Goal: Register for event/course

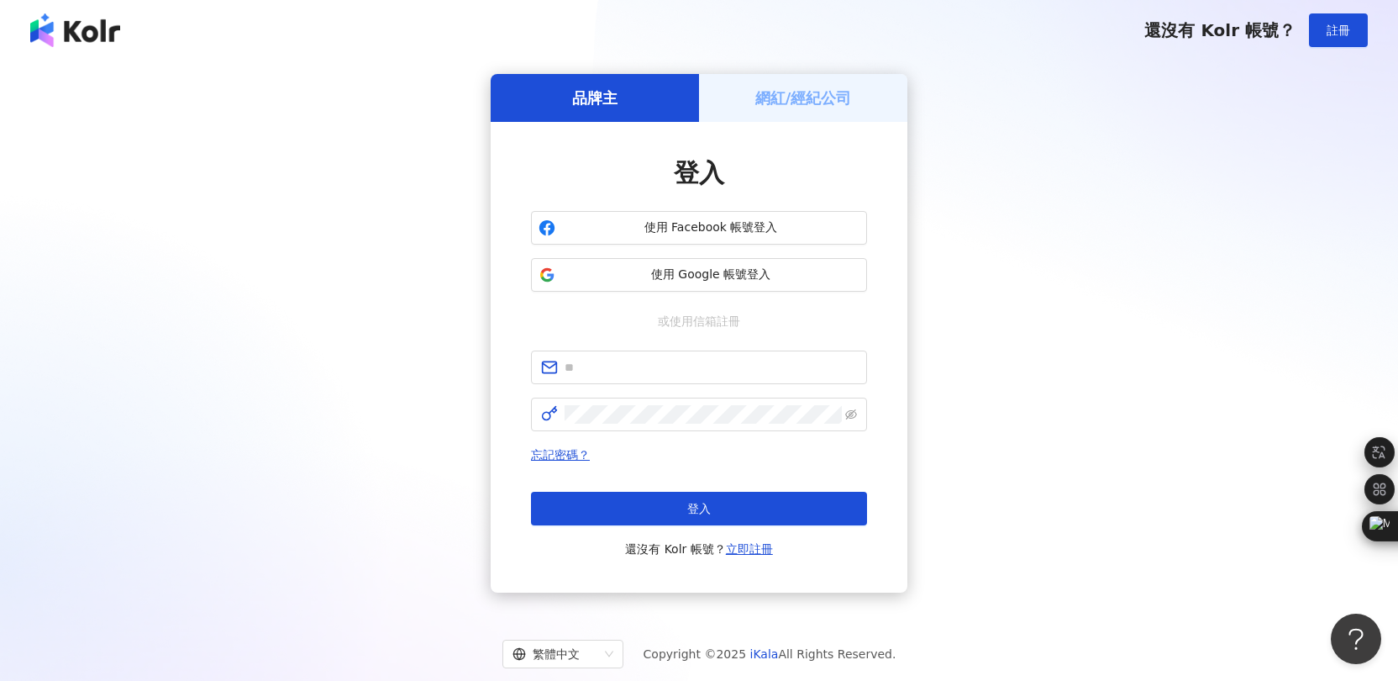
click at [785, 108] on h5 "網紅/經紀公司" at bounding box center [803, 97] width 97 height 21
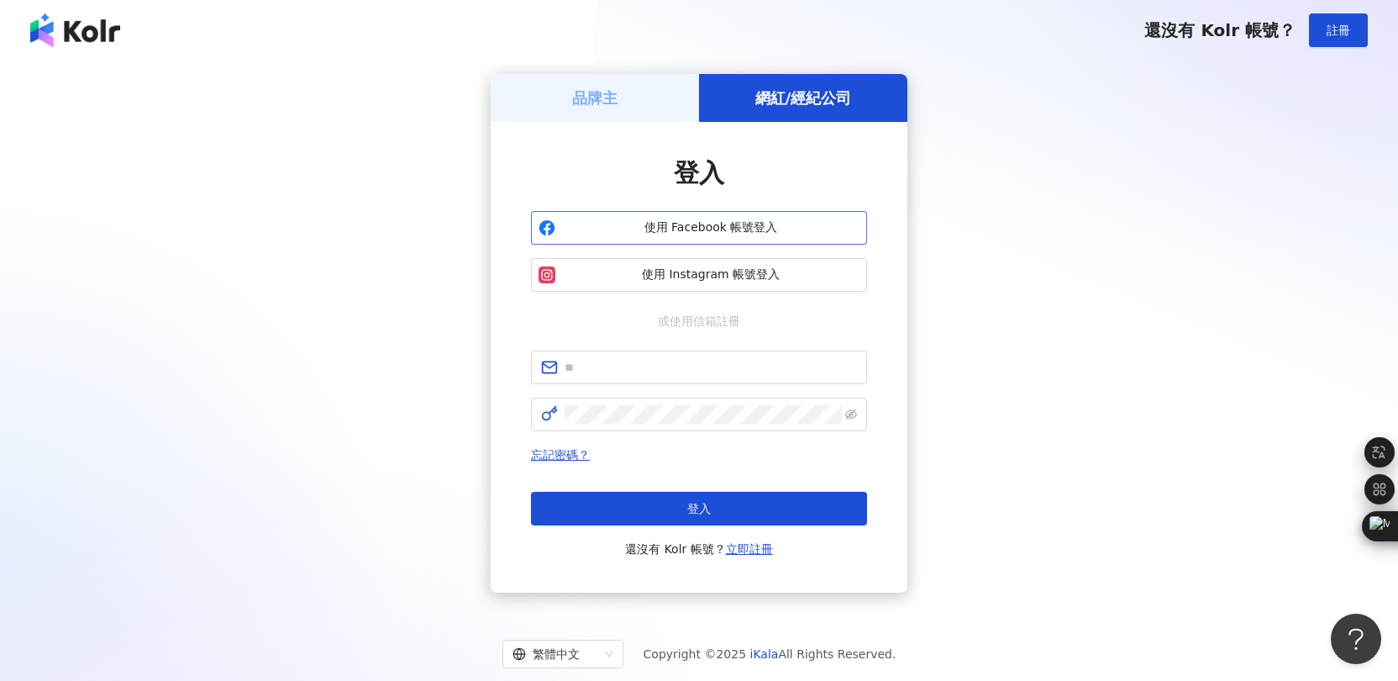
click at [711, 224] on span "使用 Facebook 帳號登入" at bounding box center [710, 227] width 297 height 17
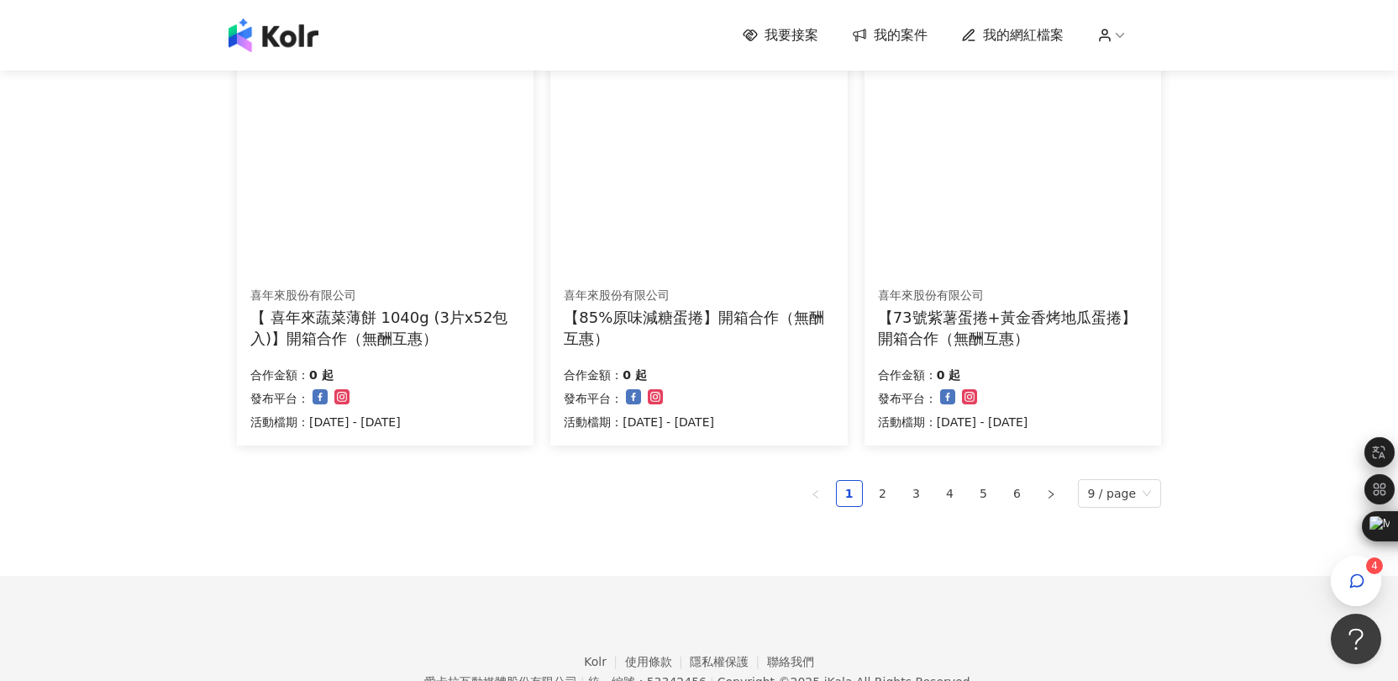
scroll to position [1073, 0]
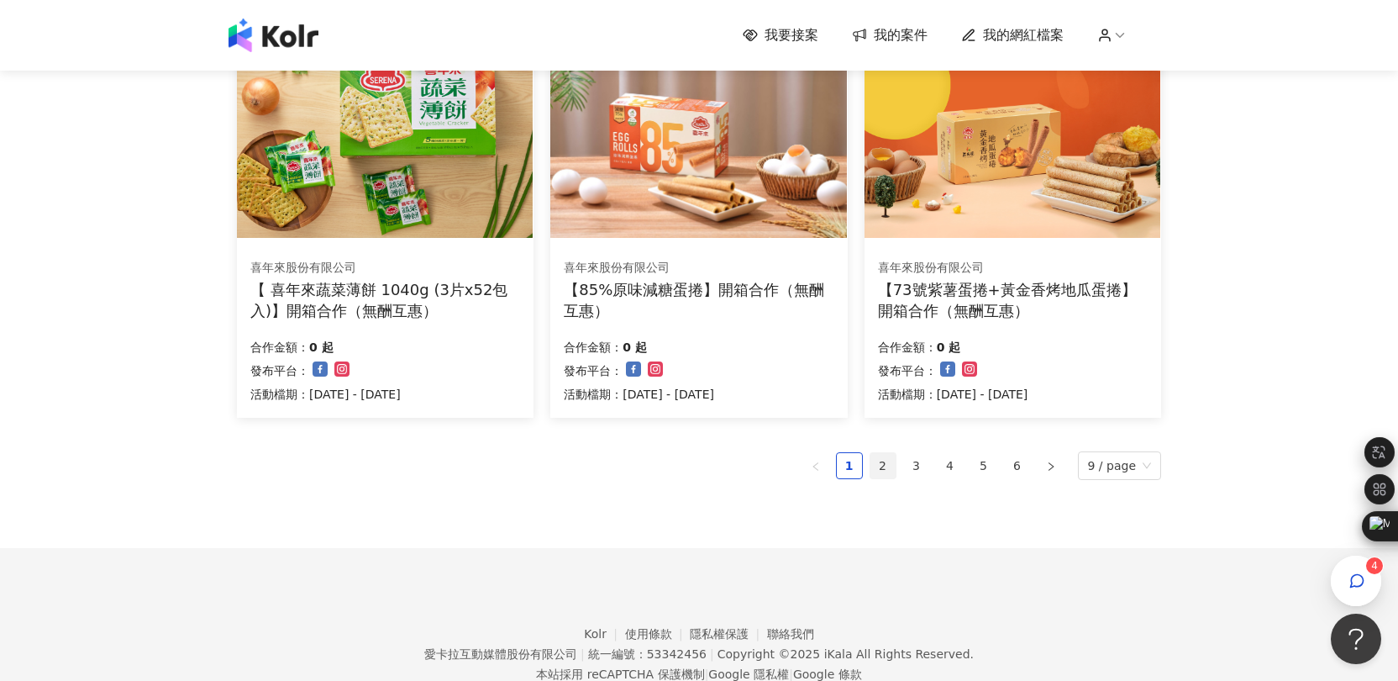
click at [896, 466] on link "2" at bounding box center [883, 465] width 25 height 25
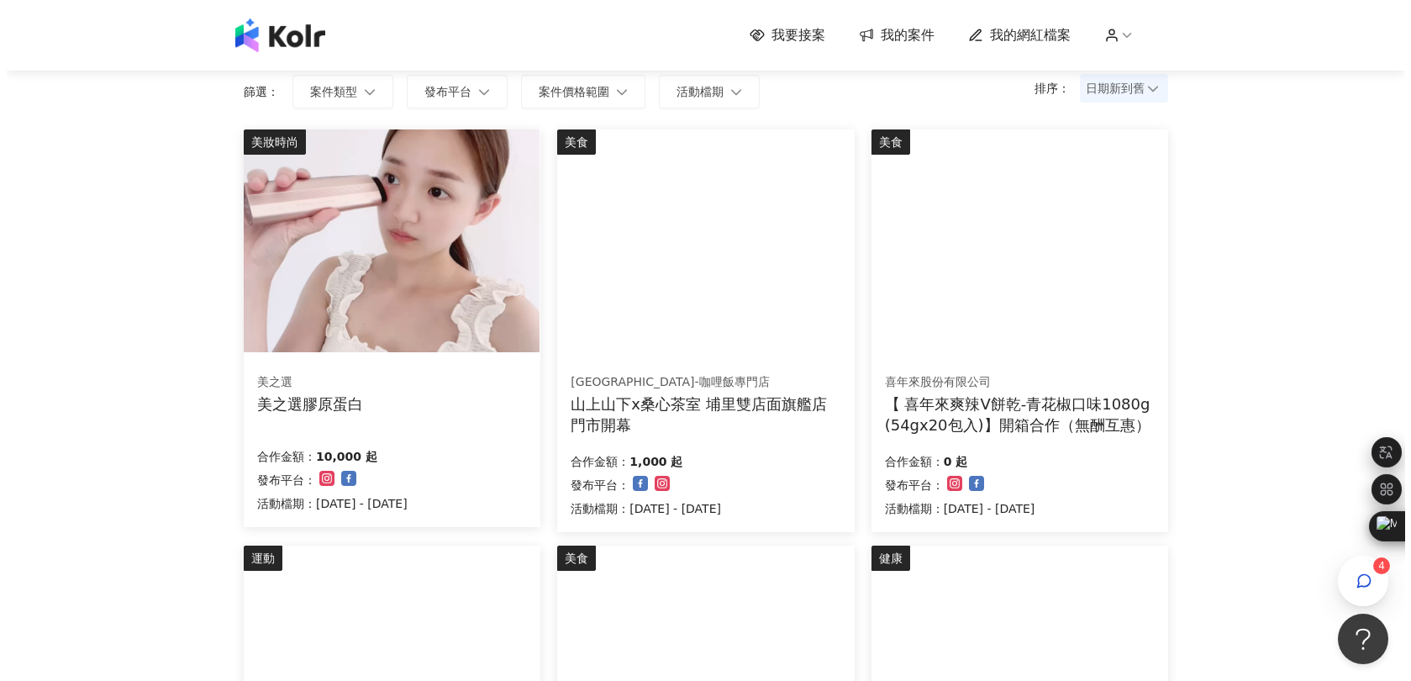
scroll to position [0, 0]
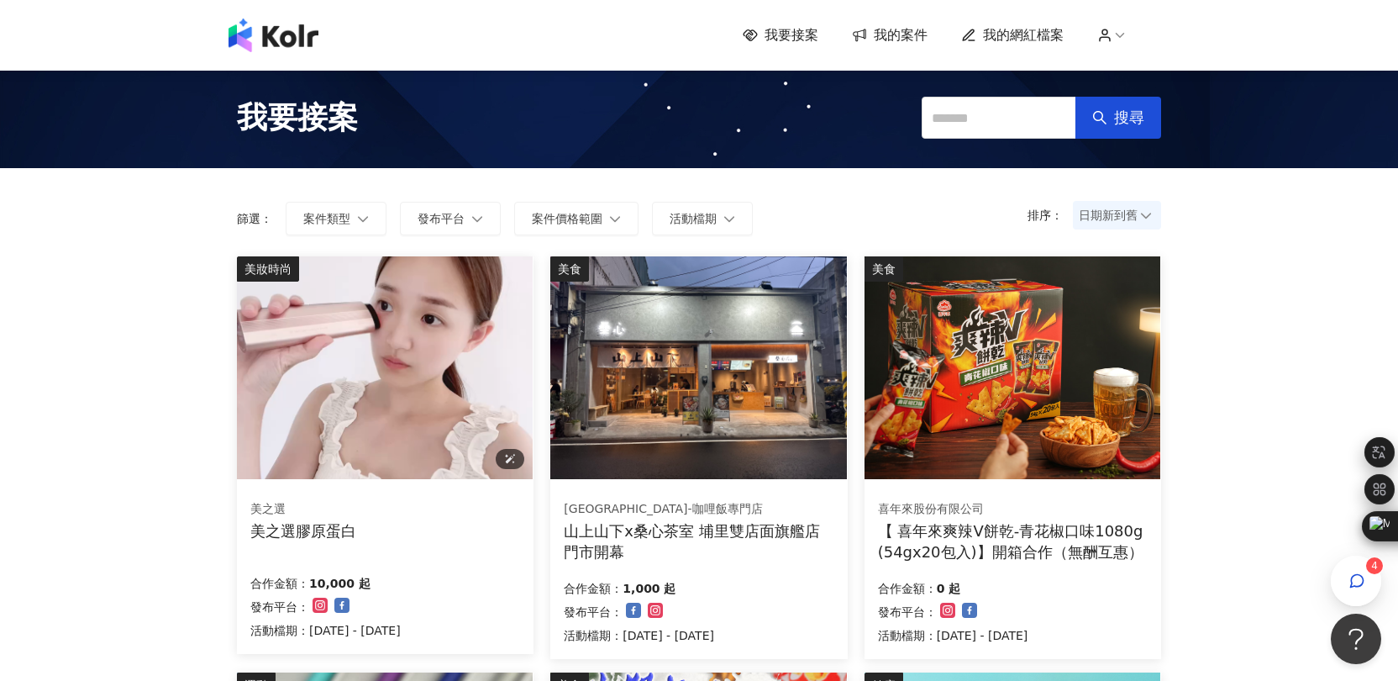
click at [425, 382] on img at bounding box center [385, 367] width 296 height 223
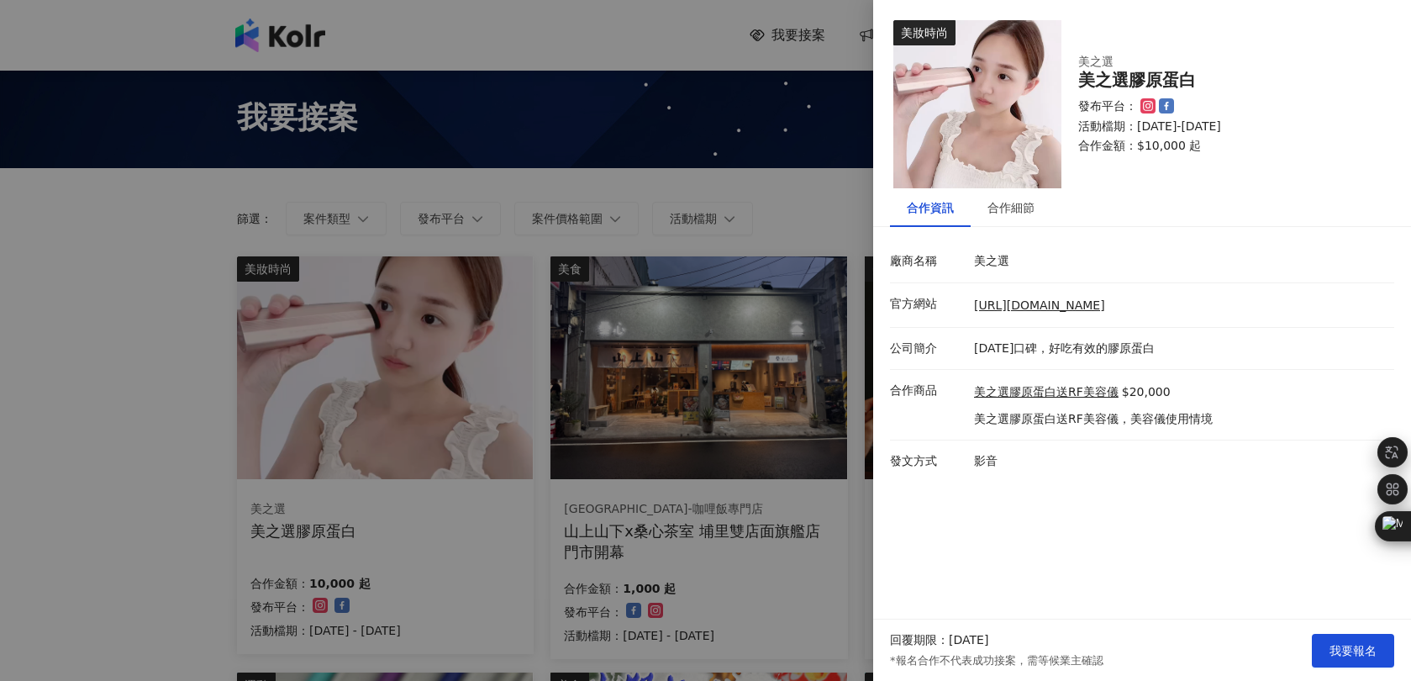
click at [182, 439] on div at bounding box center [705, 340] width 1411 height 681
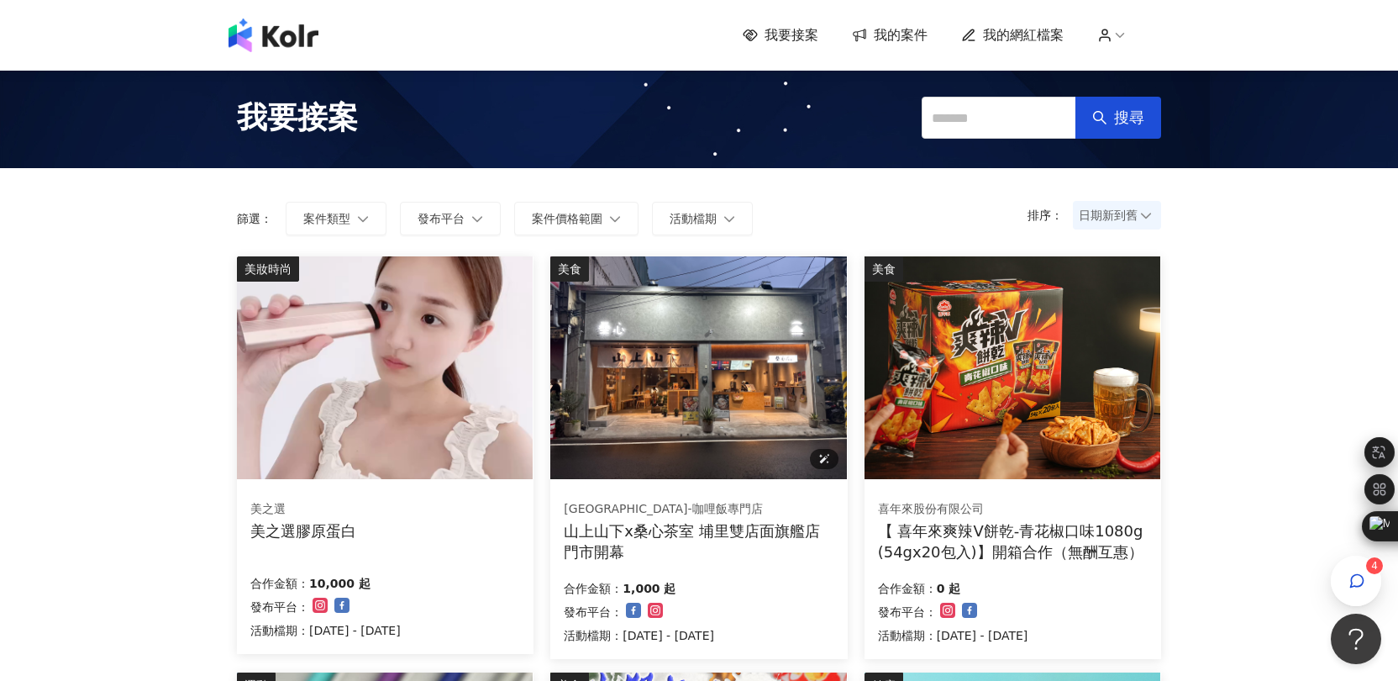
click at [696, 393] on img at bounding box center [698, 367] width 296 height 223
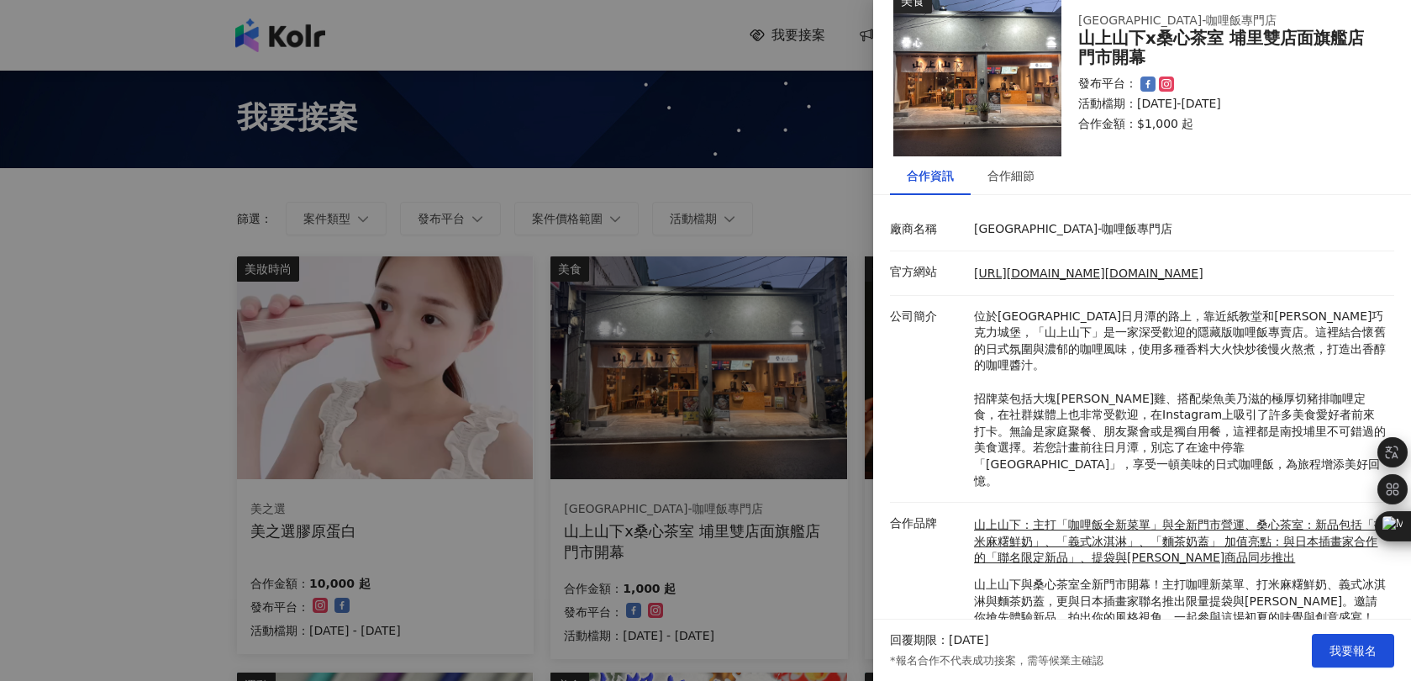
scroll to position [61, 0]
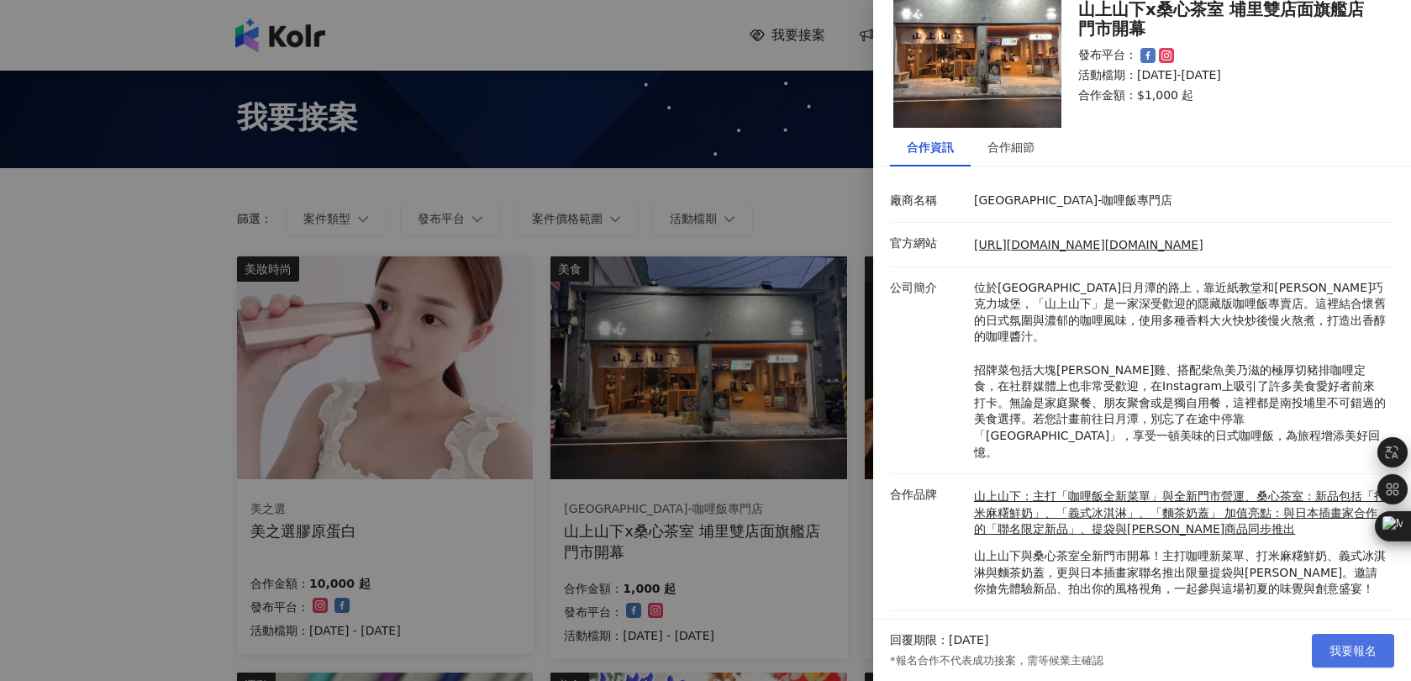
click at [1360, 650] on span "我要報名" at bounding box center [1352, 650] width 47 height 13
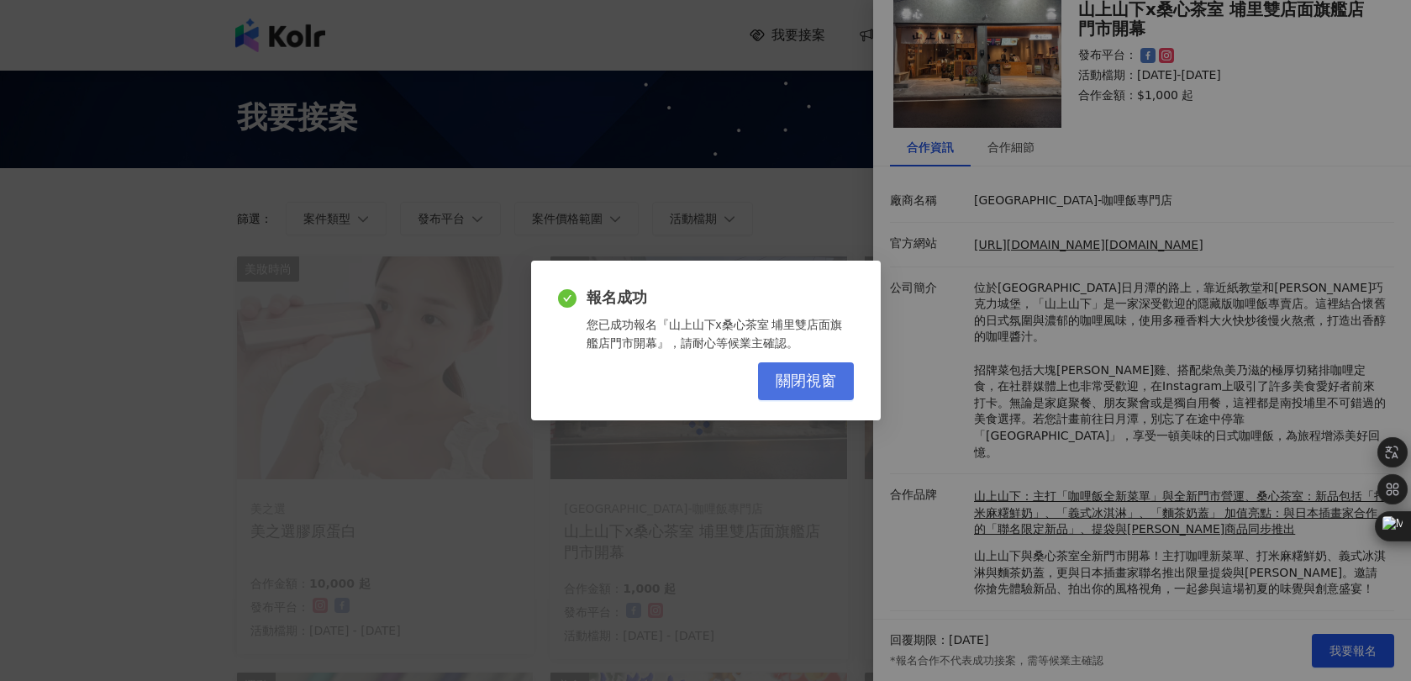
click at [818, 378] on span "關閉視窗" at bounding box center [806, 381] width 61 height 18
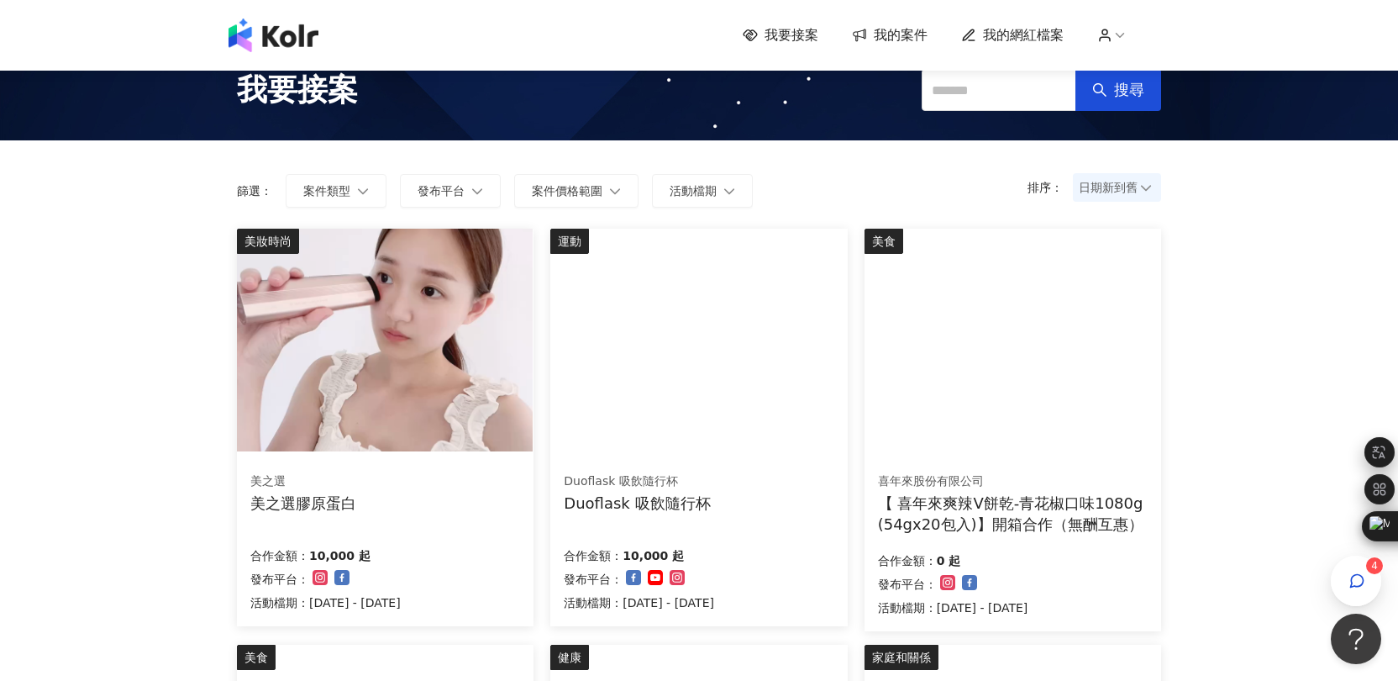
scroll to position [143, 0]
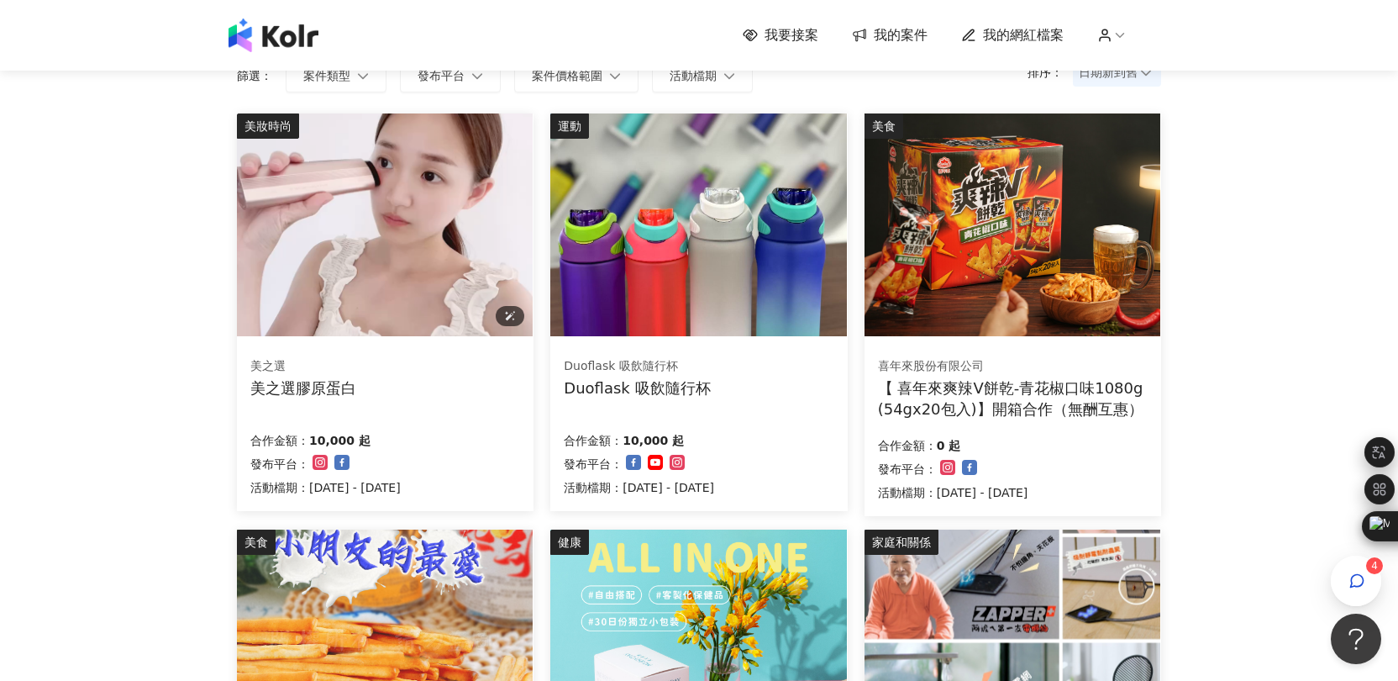
click at [444, 239] on img at bounding box center [385, 224] width 296 height 223
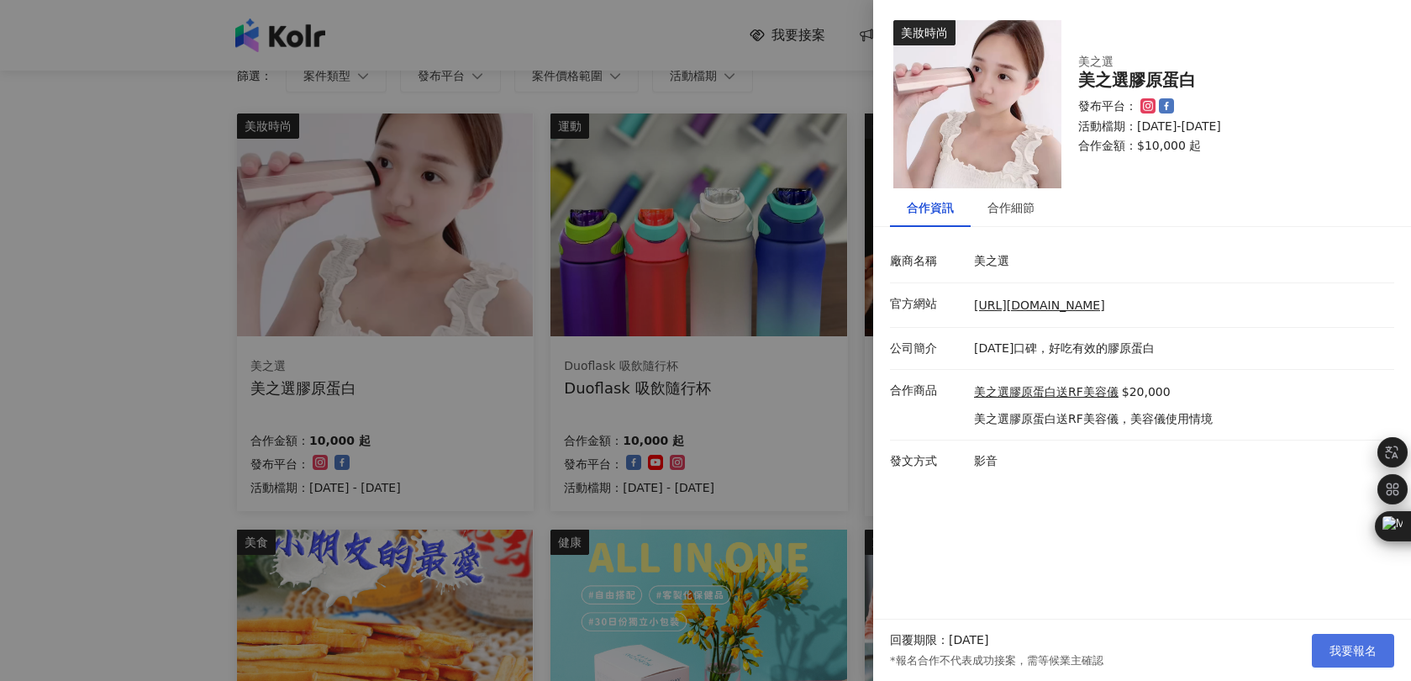
click at [1324, 646] on button "我要報名" at bounding box center [1353, 651] width 82 height 34
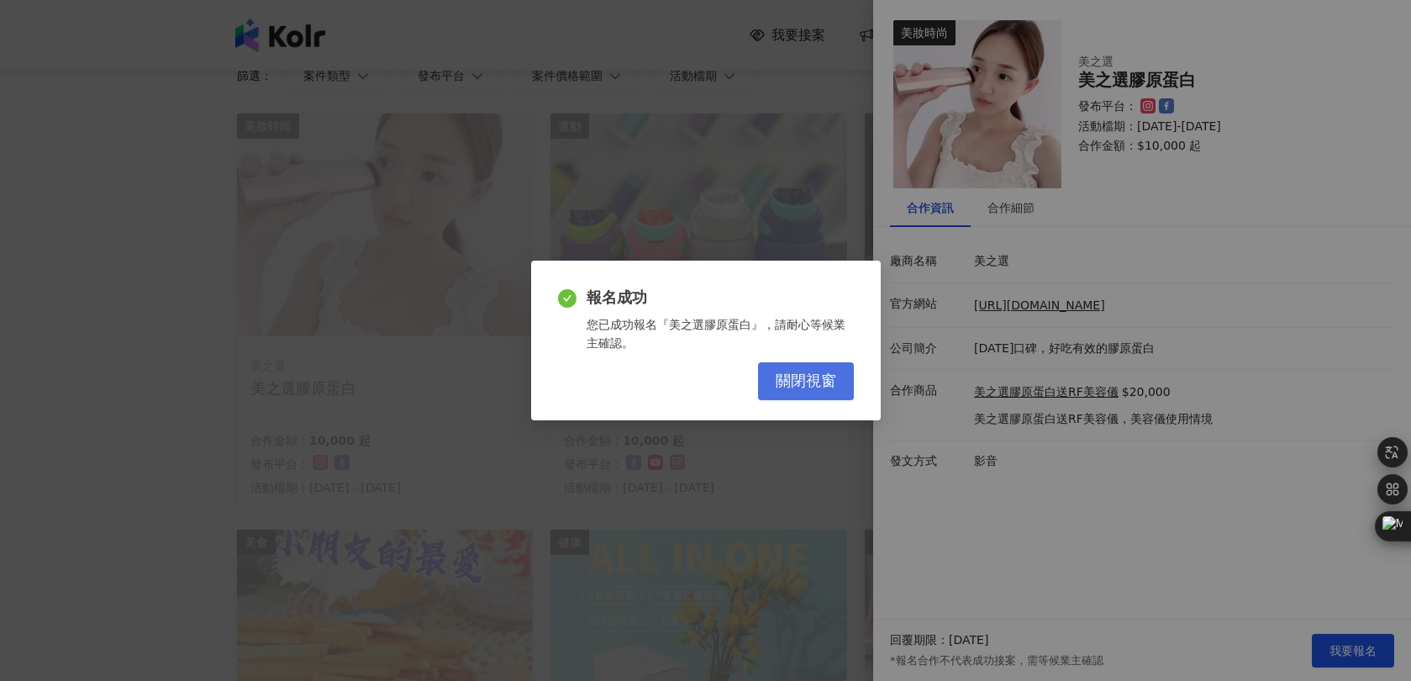
click at [841, 382] on button "關閉視窗" at bounding box center [806, 381] width 96 height 38
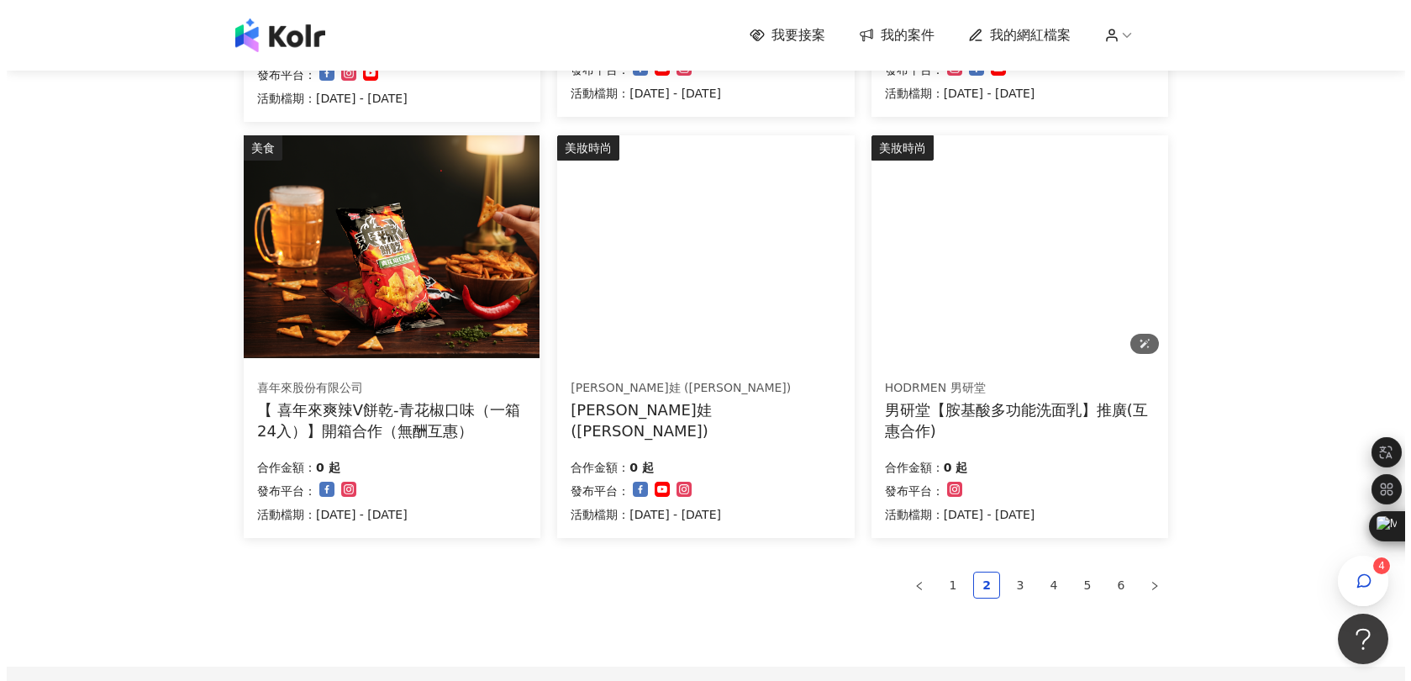
scroll to position [956, 0]
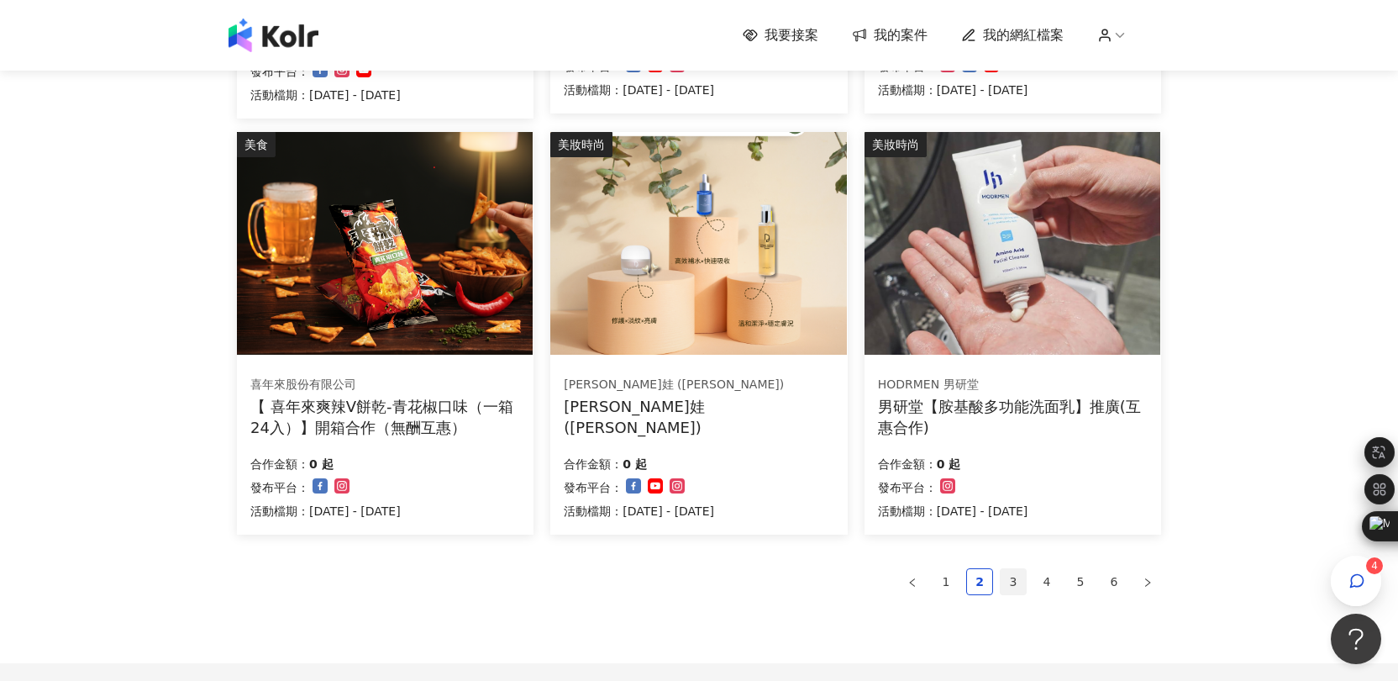
click at [1014, 573] on link "3" at bounding box center [1013, 581] width 25 height 25
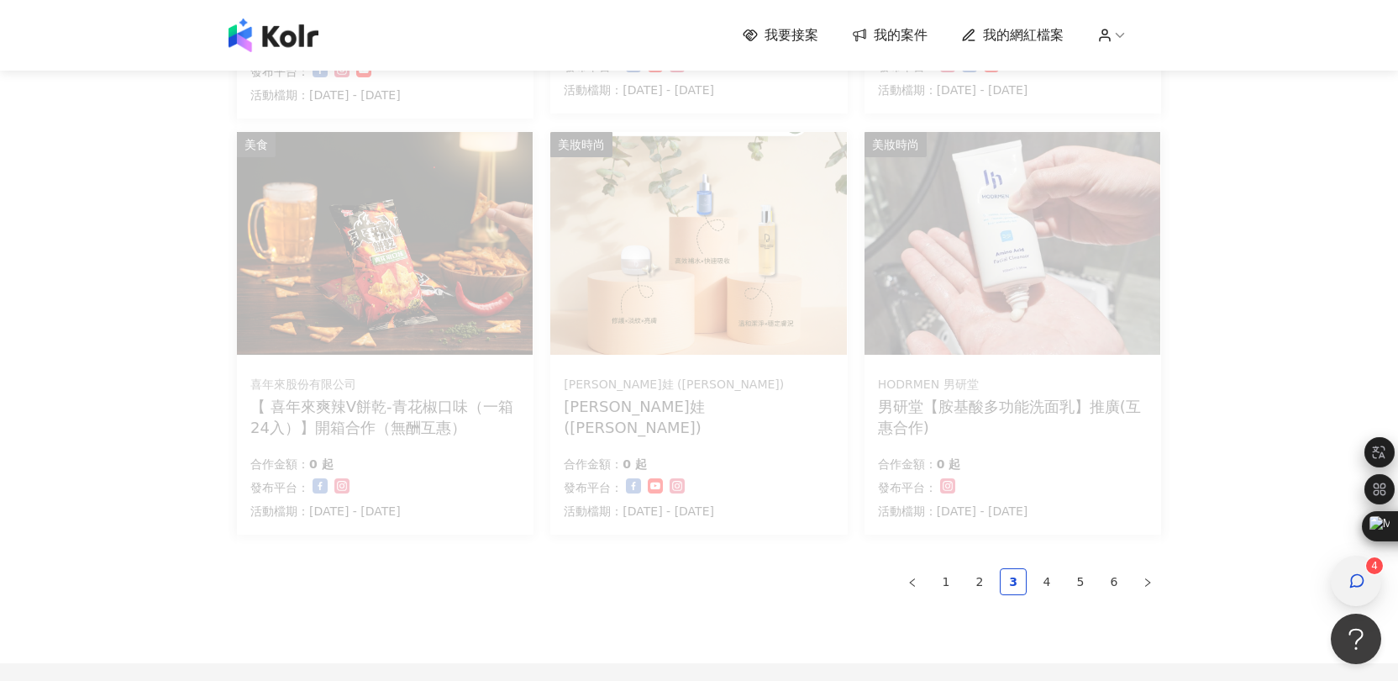
click at [1374, 587] on div "button" at bounding box center [1356, 580] width 50 height 50
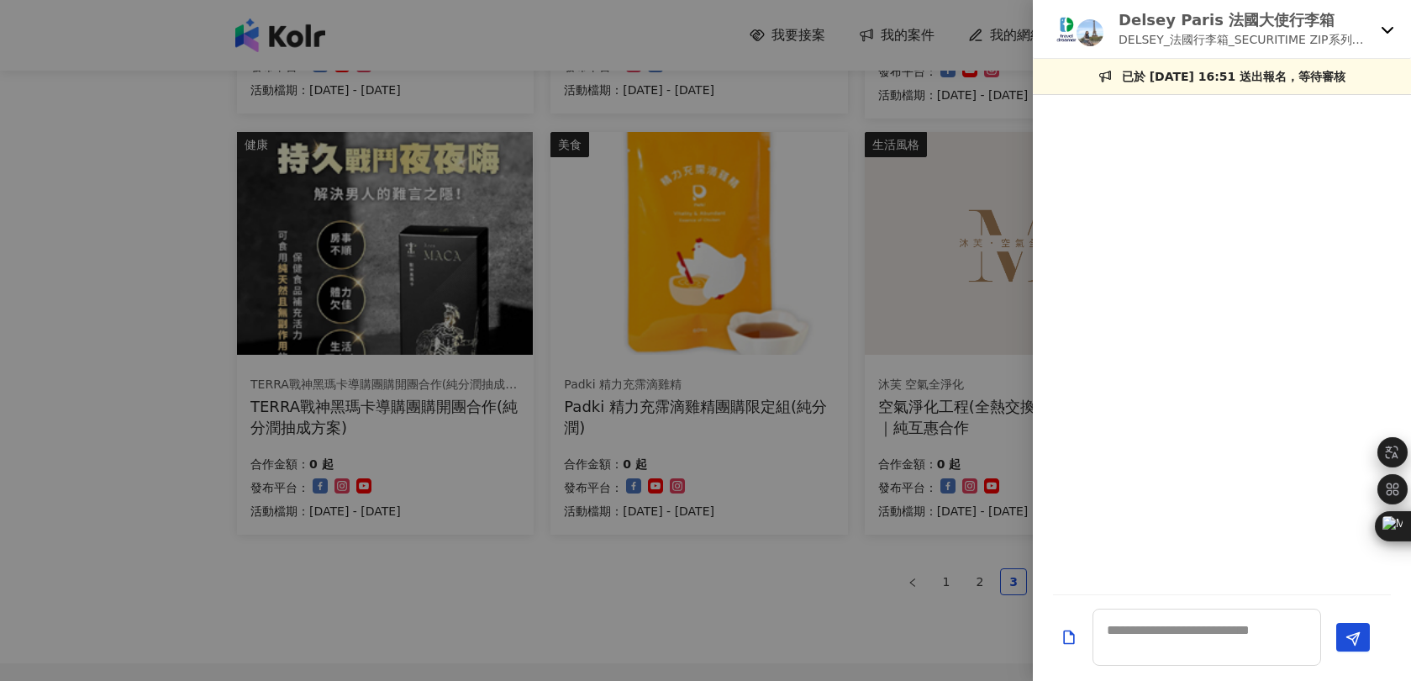
click at [1384, 27] on icon at bounding box center [1387, 29] width 13 height 13
click at [1387, 29] on icon at bounding box center [1387, 29] width 13 height 13
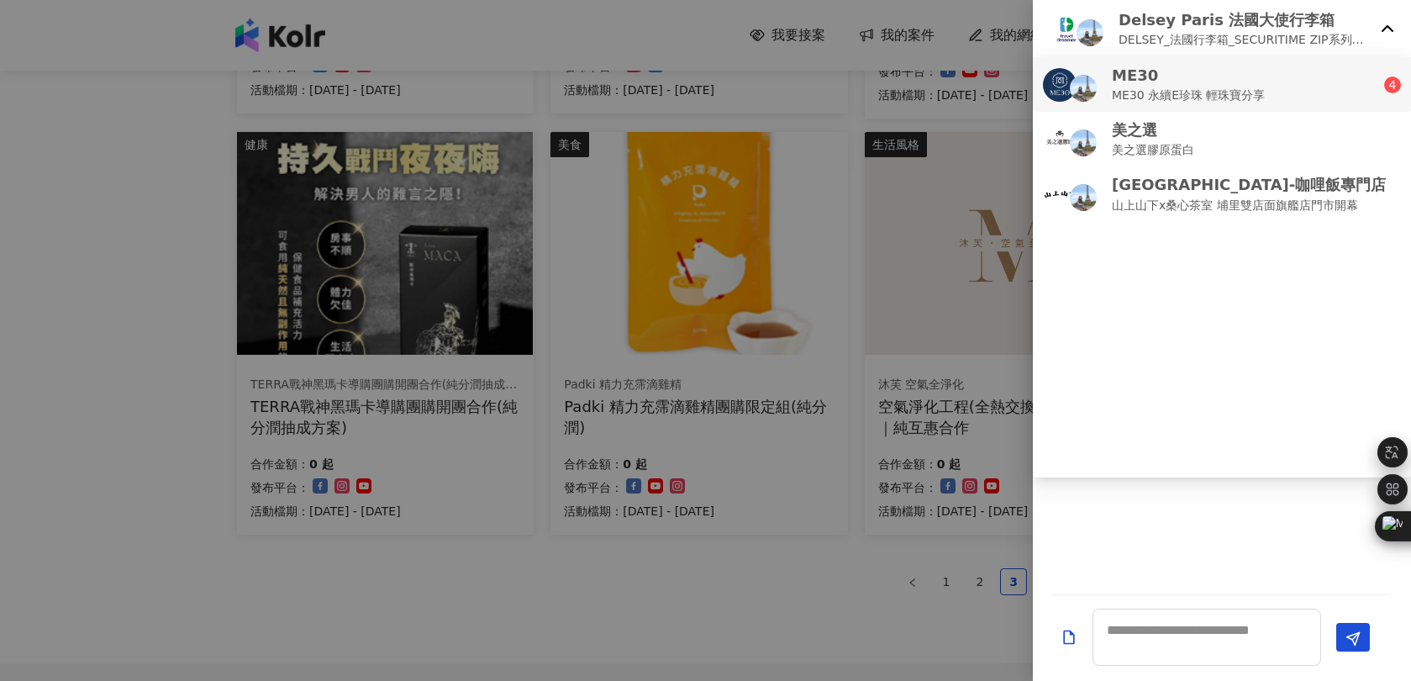
click at [1354, 91] on div "ME30 ME30 永續E珍珠 輕珠寶分享" at bounding box center [1213, 84] width 341 height 39
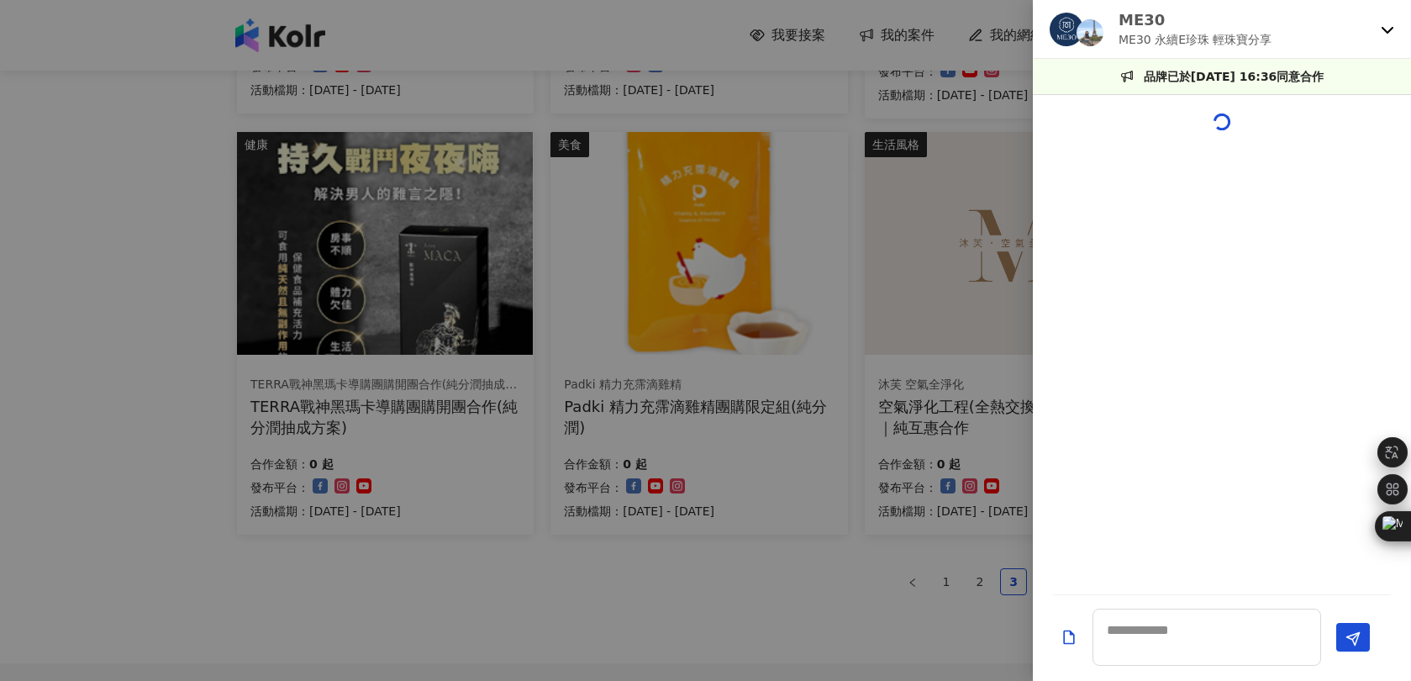
click at [1139, 212] on div at bounding box center [1222, 362] width 378 height 443
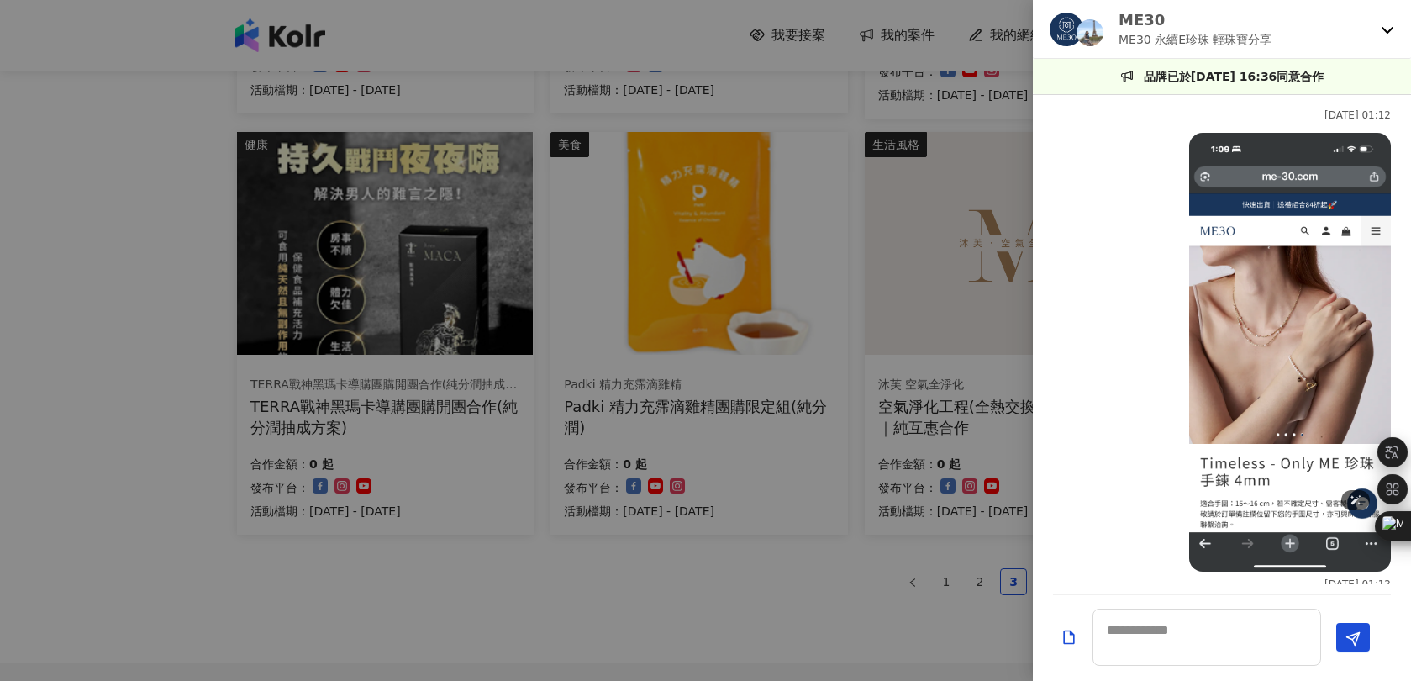
scroll to position [2570, 0]
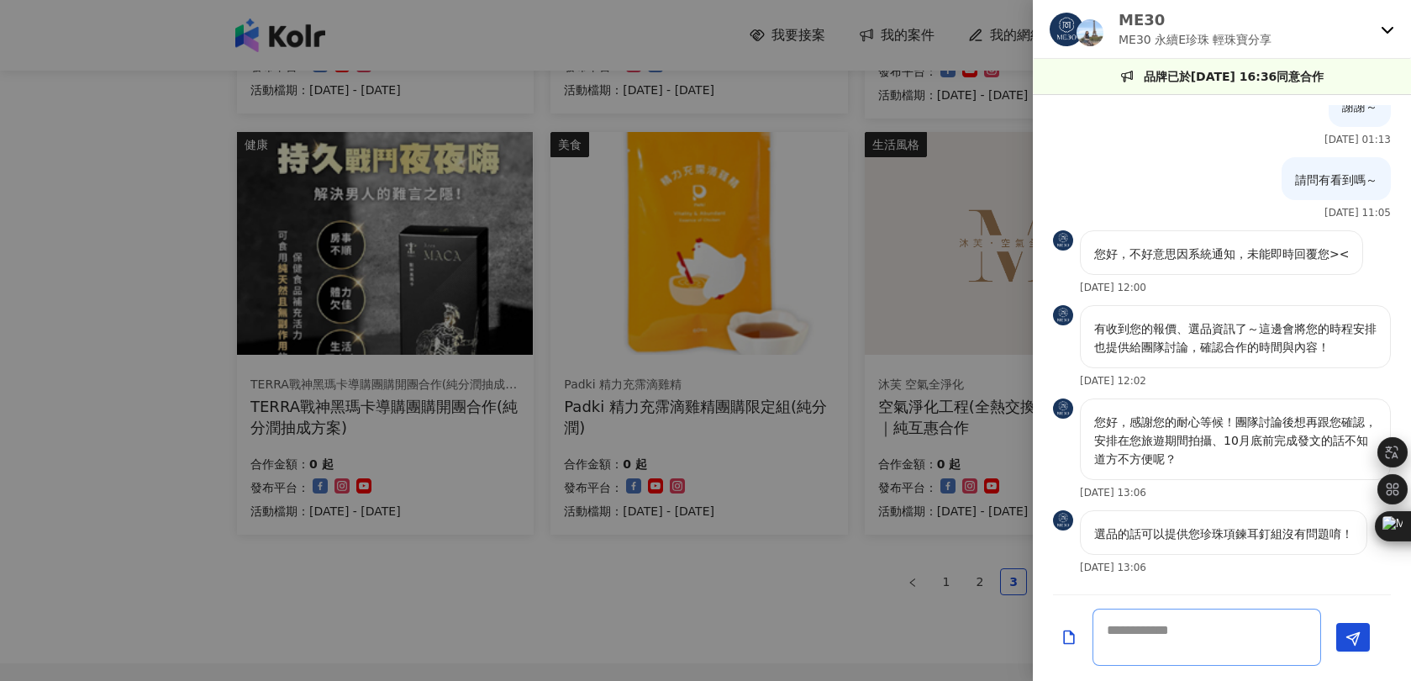
click at [1216, 631] on textarea at bounding box center [1206, 636] width 229 height 57
type textarea "**********"
click at [1351, 629] on button "Send" at bounding box center [1353, 637] width 34 height 29
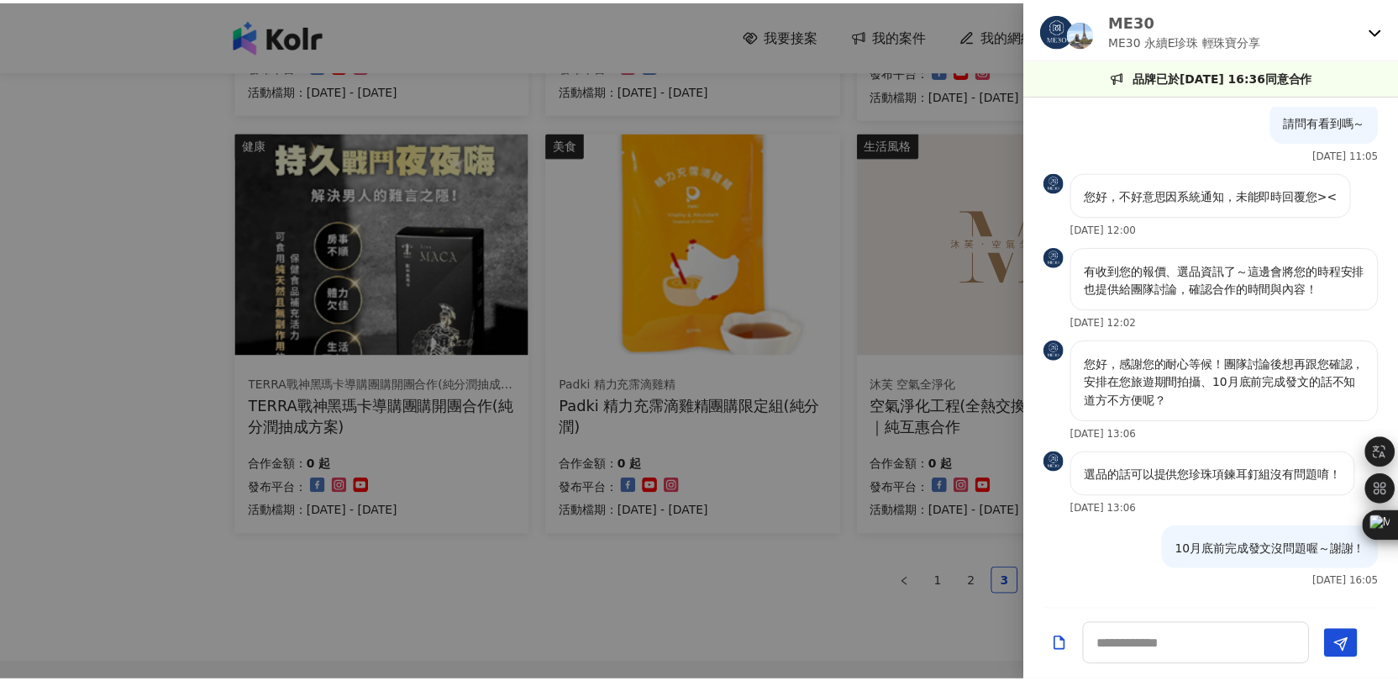
scroll to position [2628, 0]
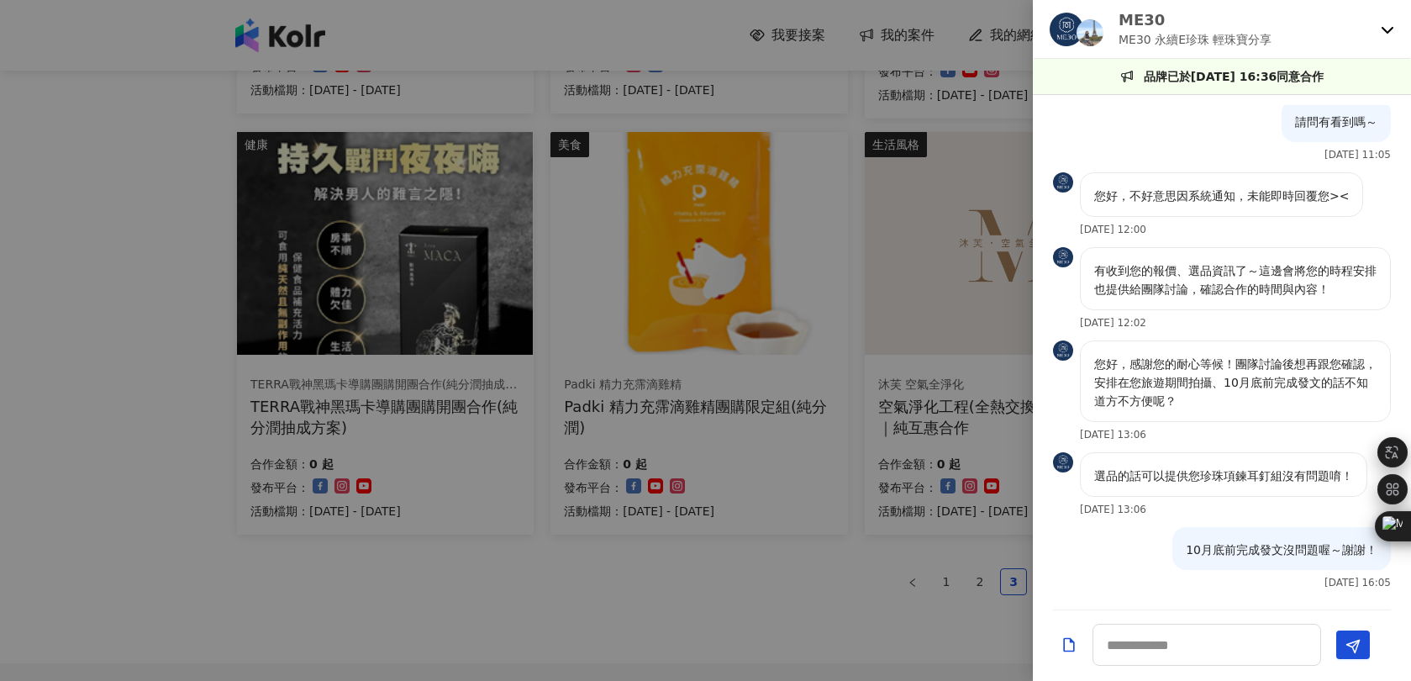
click at [1384, 28] on icon at bounding box center [1387, 29] width 13 height 13
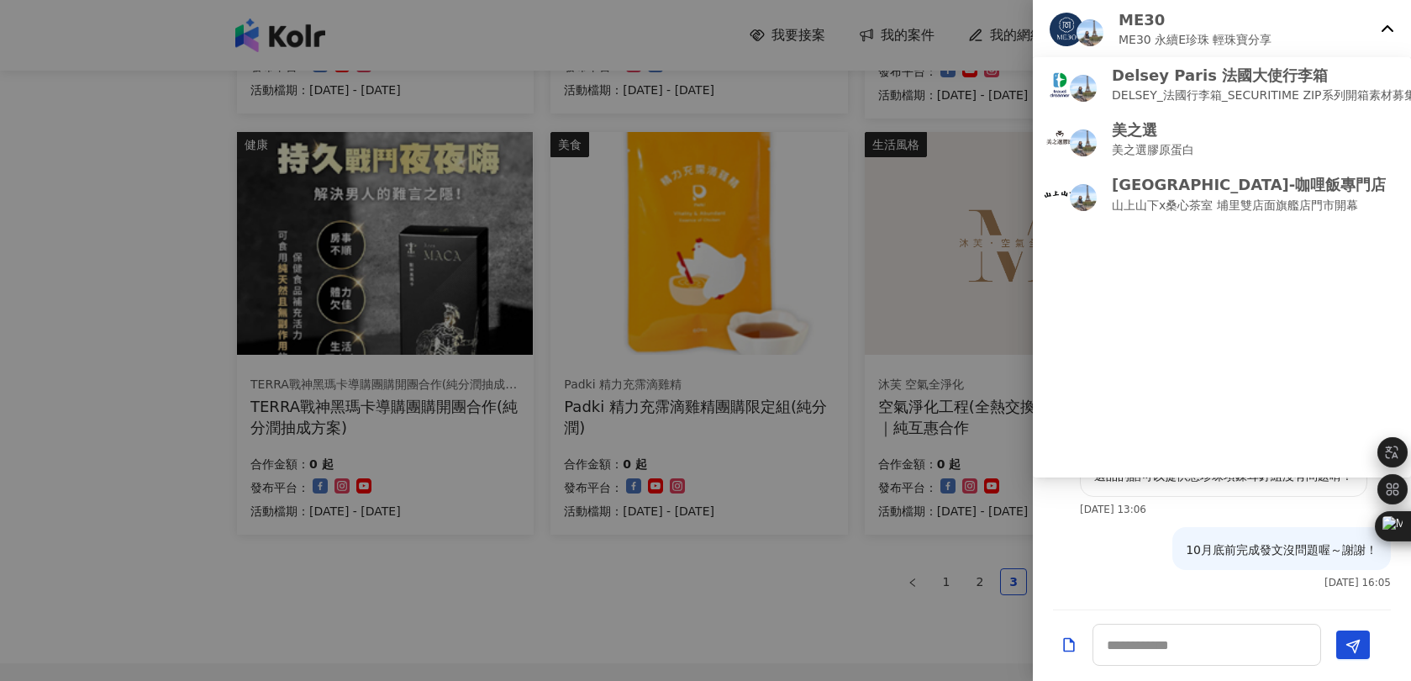
click at [1384, 34] on icon at bounding box center [1387, 29] width 13 height 13
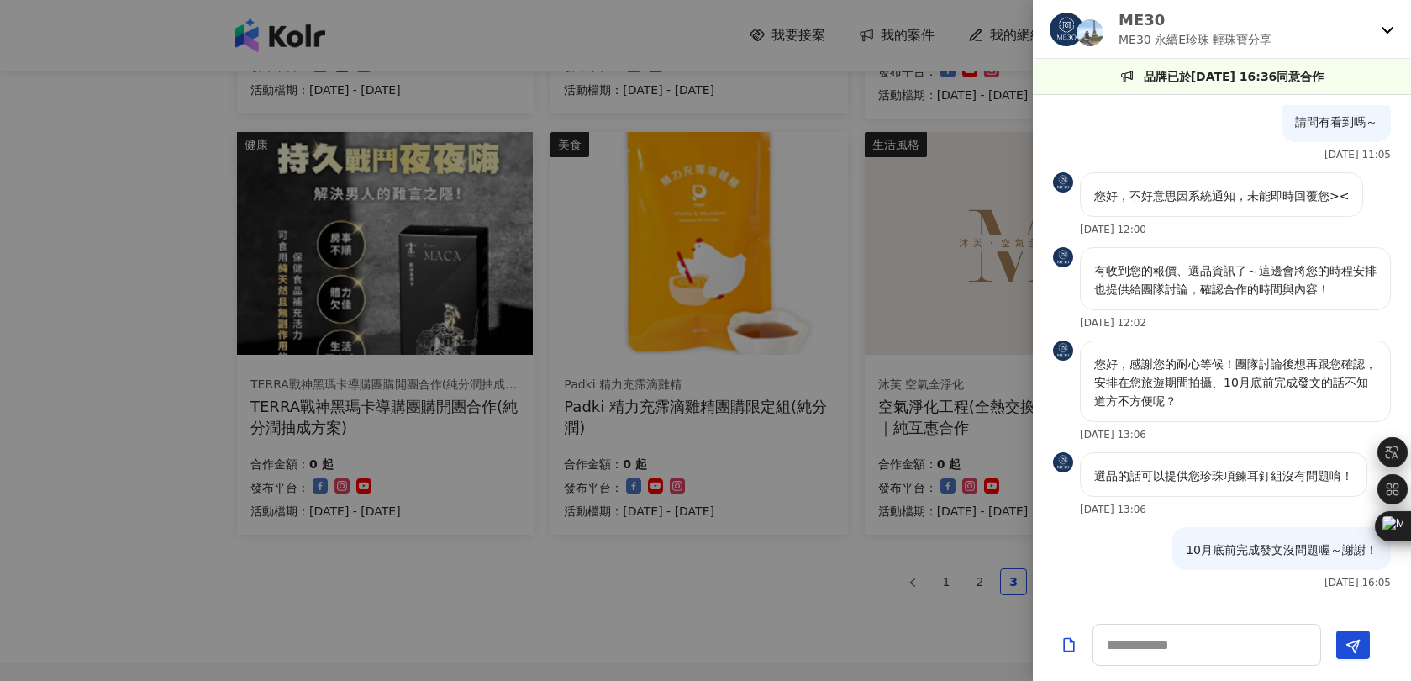
click at [1387, 29] on icon at bounding box center [1387, 29] width 13 height 13
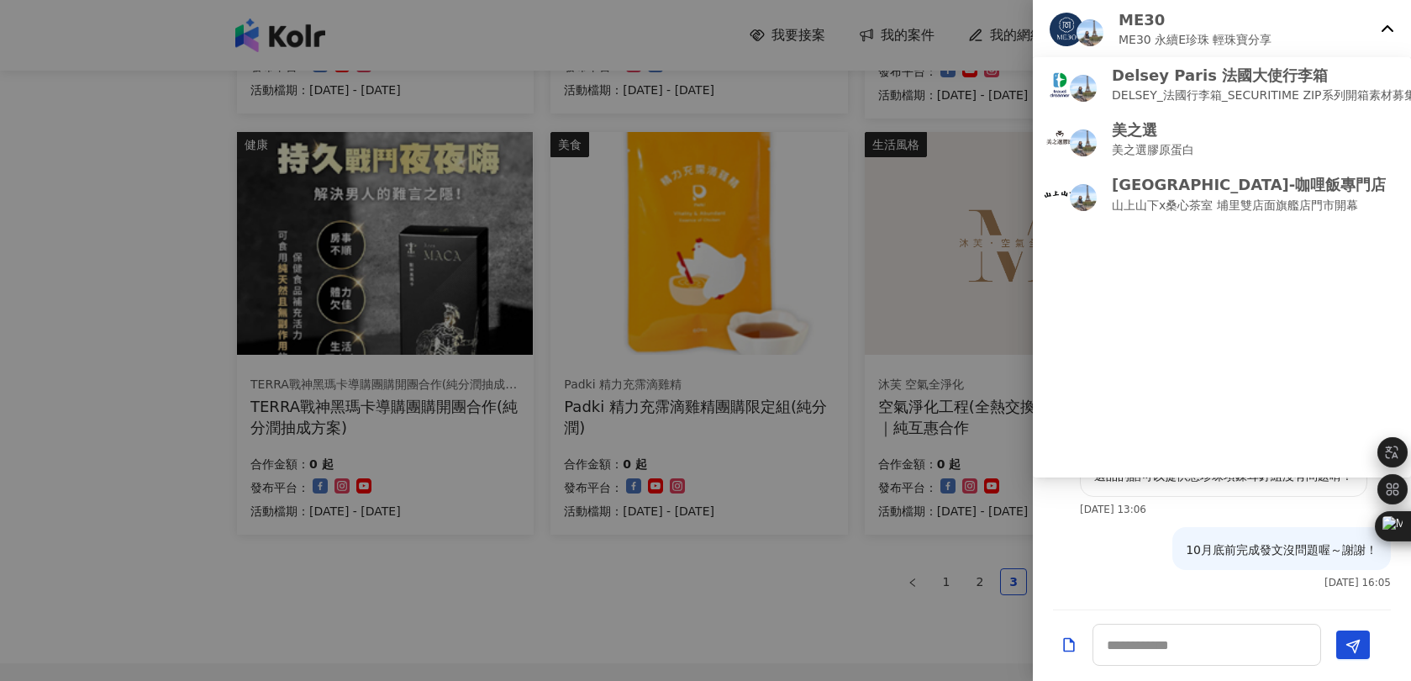
click at [1387, 29] on icon at bounding box center [1387, 29] width 13 height 13
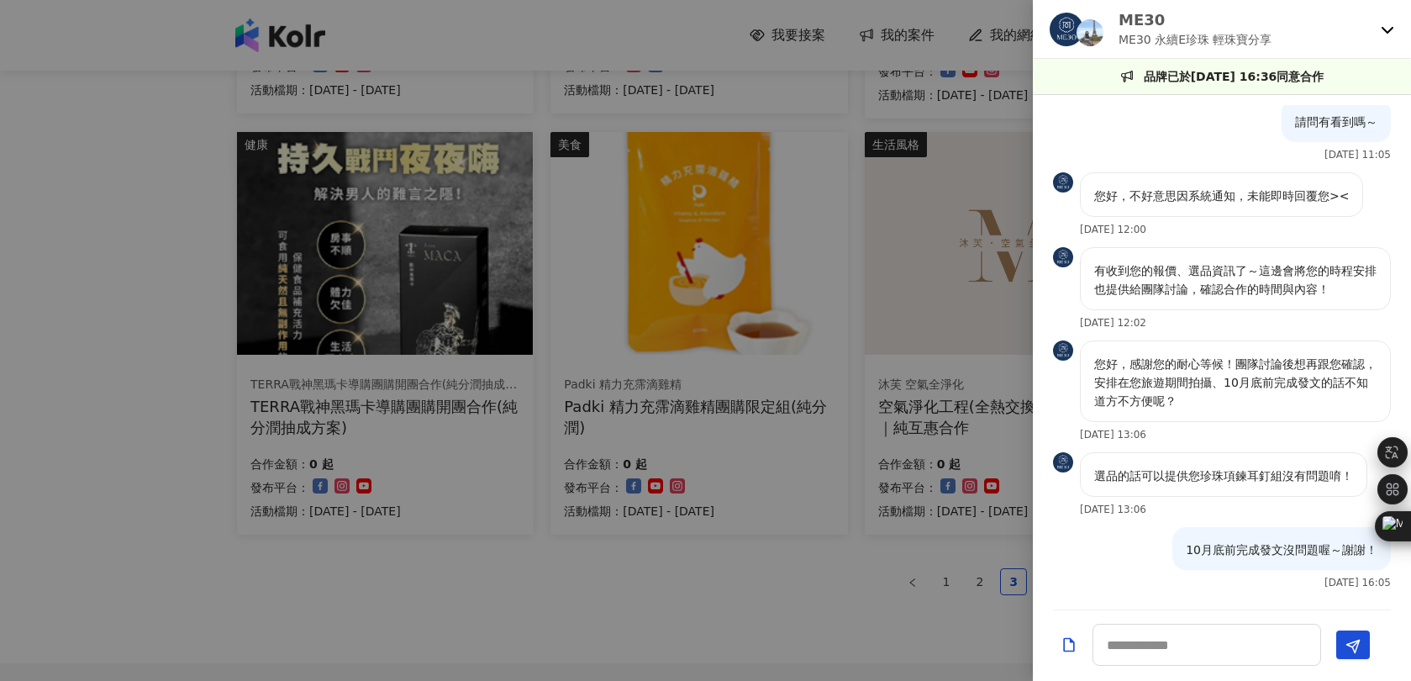
click at [878, 618] on div at bounding box center [705, 340] width 1411 height 681
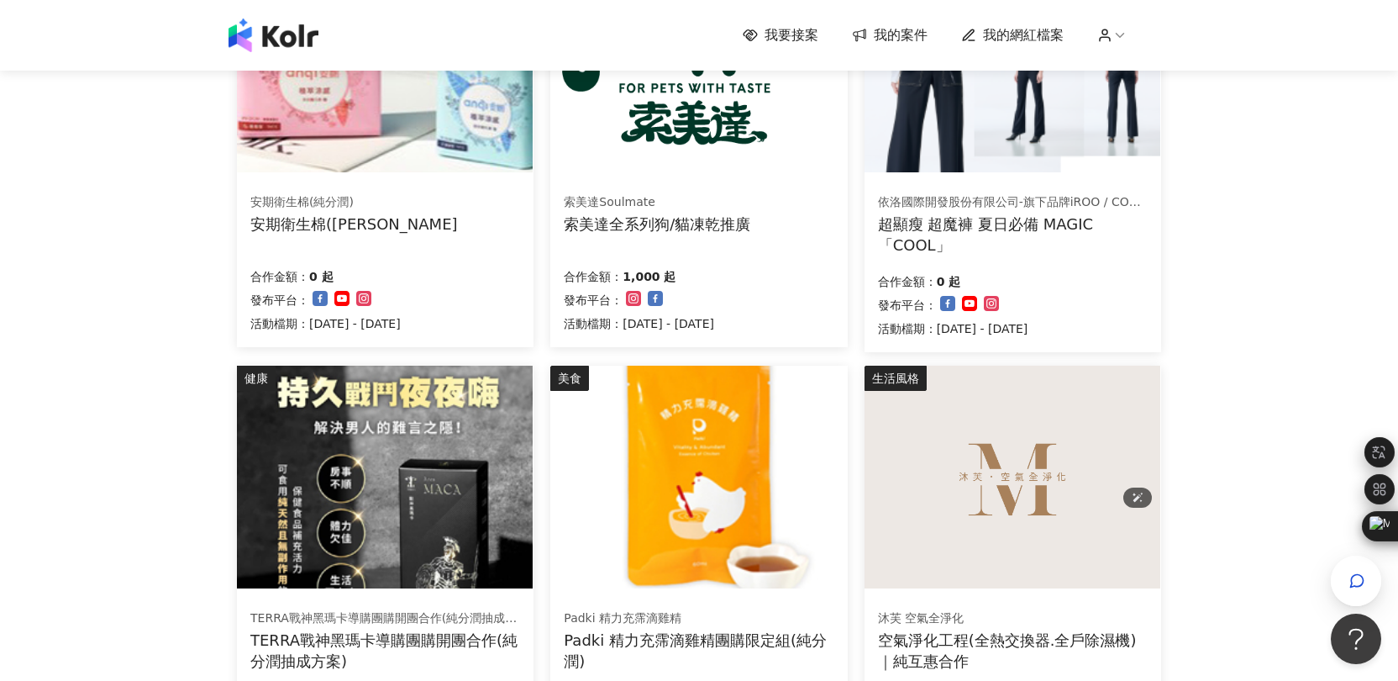
scroll to position [1058, 0]
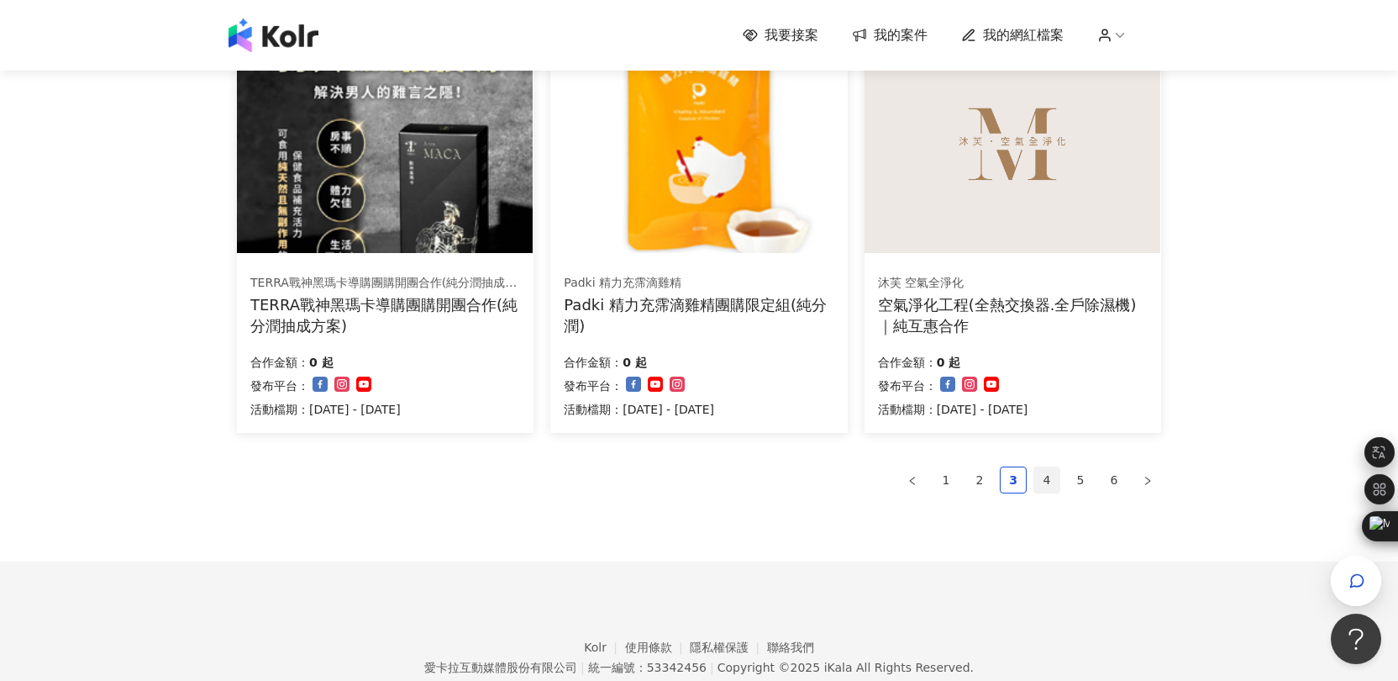
click at [1055, 480] on link "4" at bounding box center [1046, 479] width 25 height 25
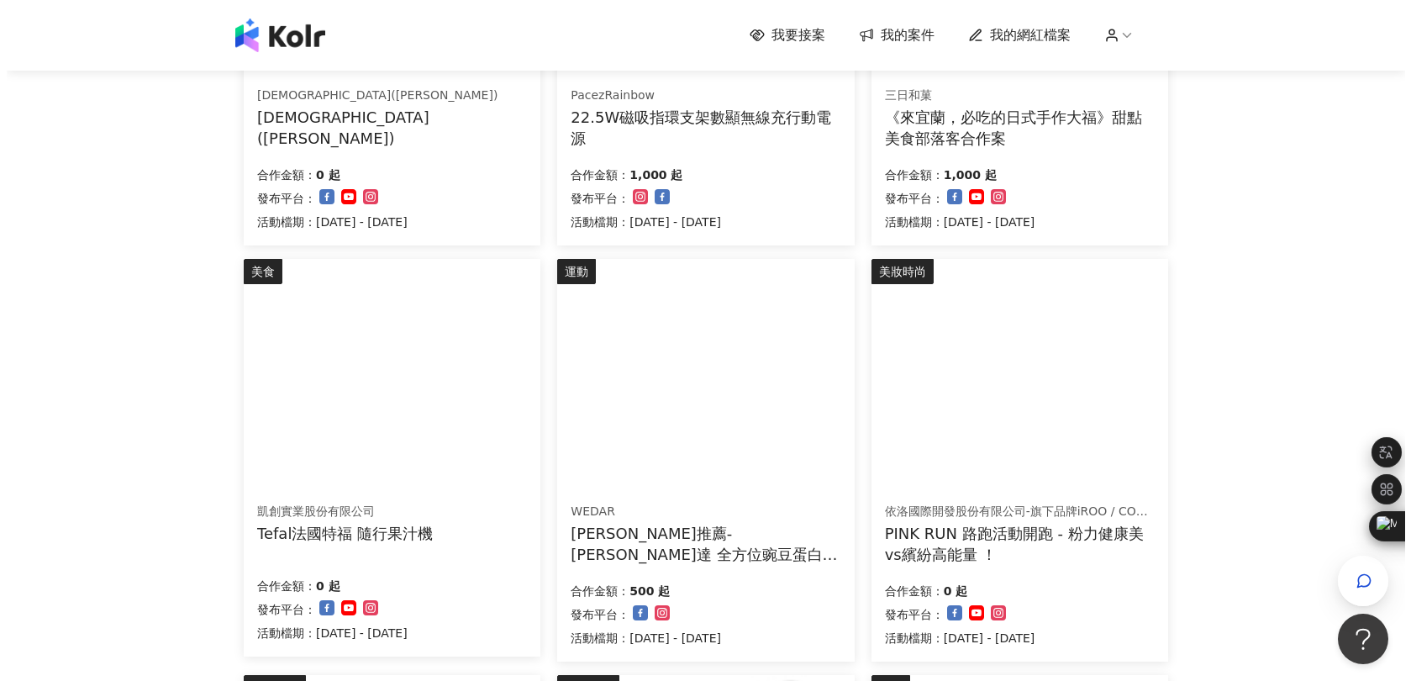
scroll to position [480, 0]
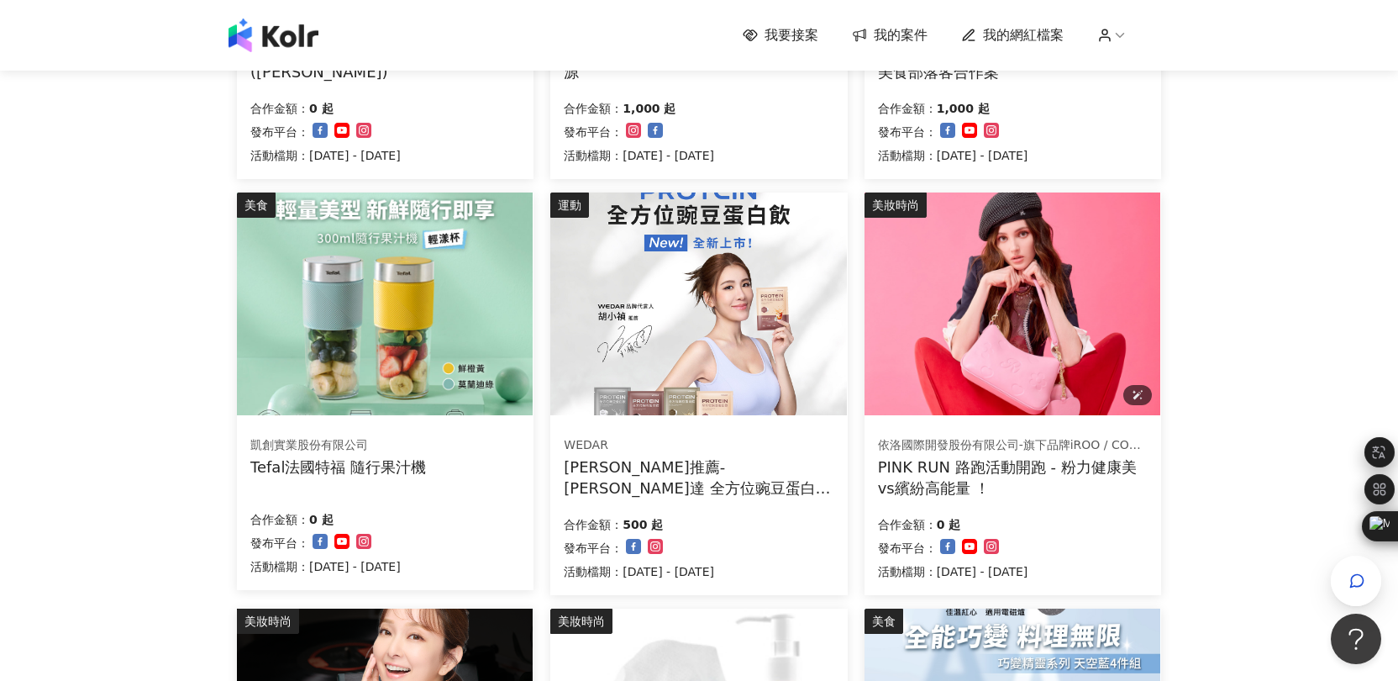
click at [1023, 333] on img at bounding box center [1013, 303] width 296 height 223
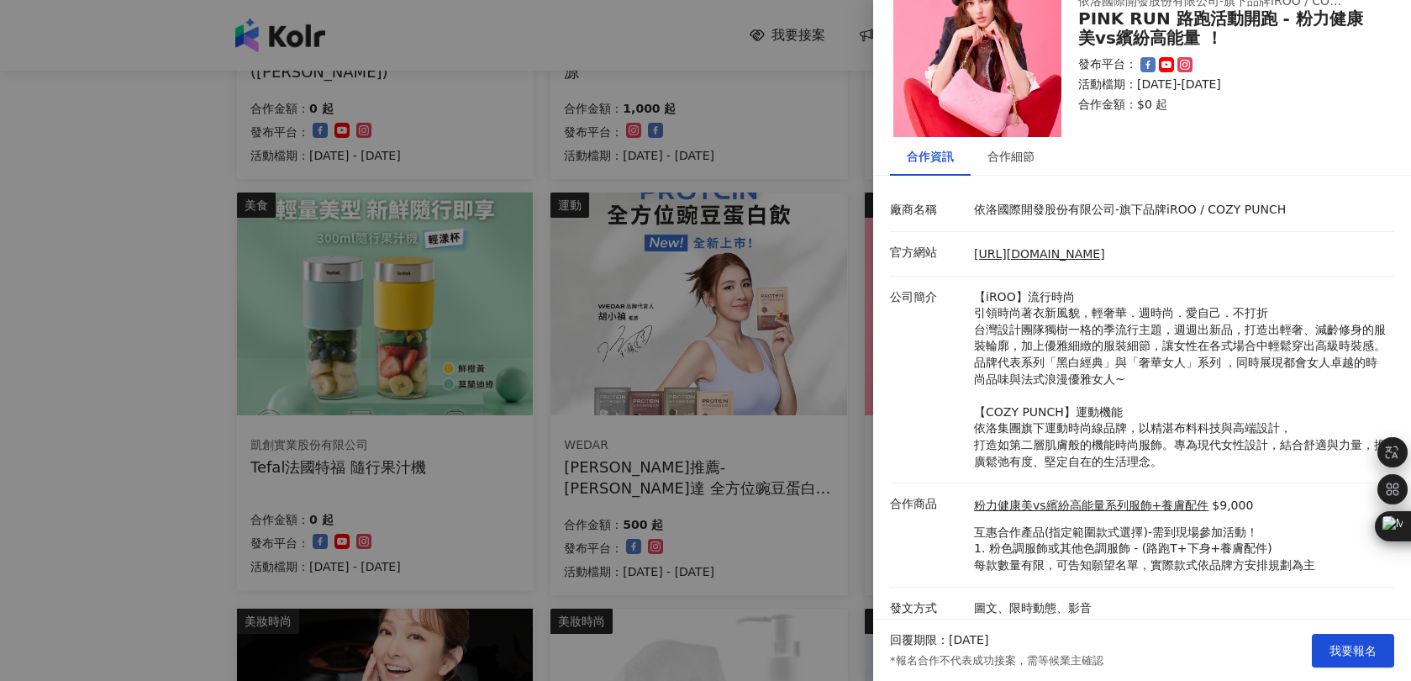
scroll to position [61, 0]
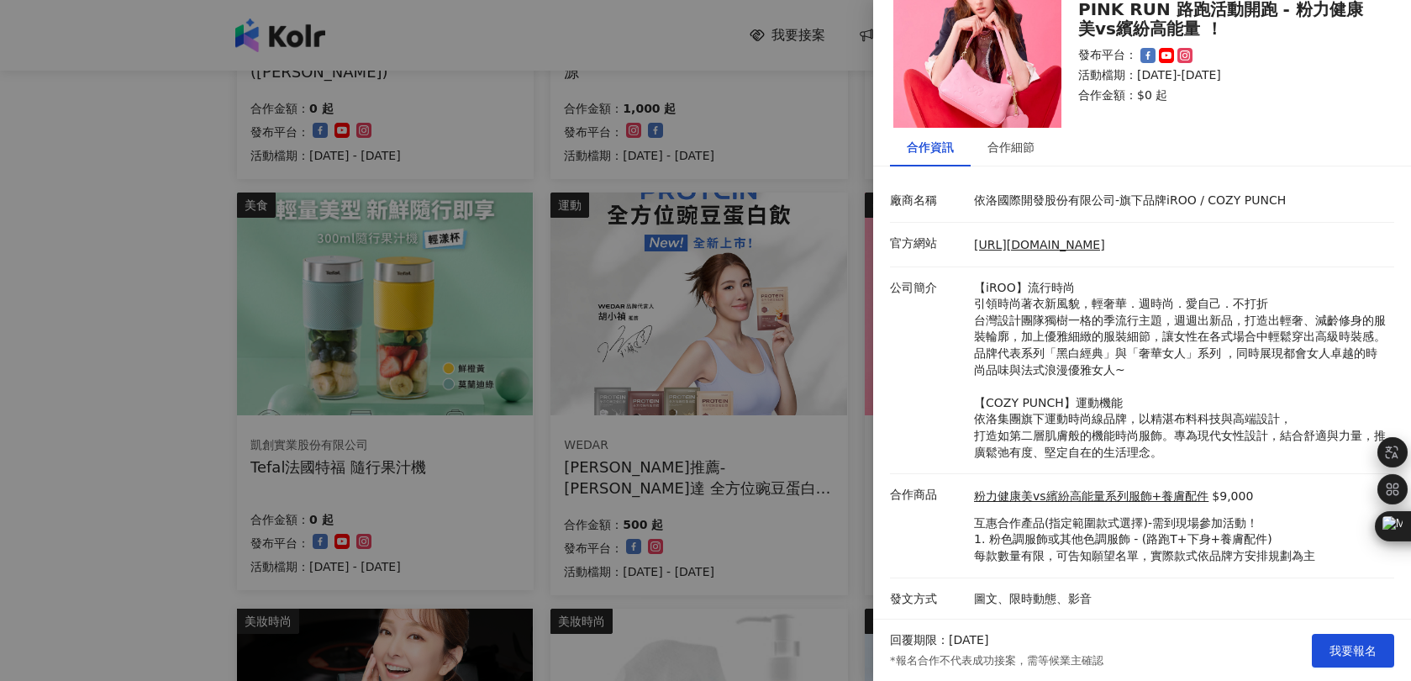
click at [208, 434] on div at bounding box center [705, 340] width 1411 height 681
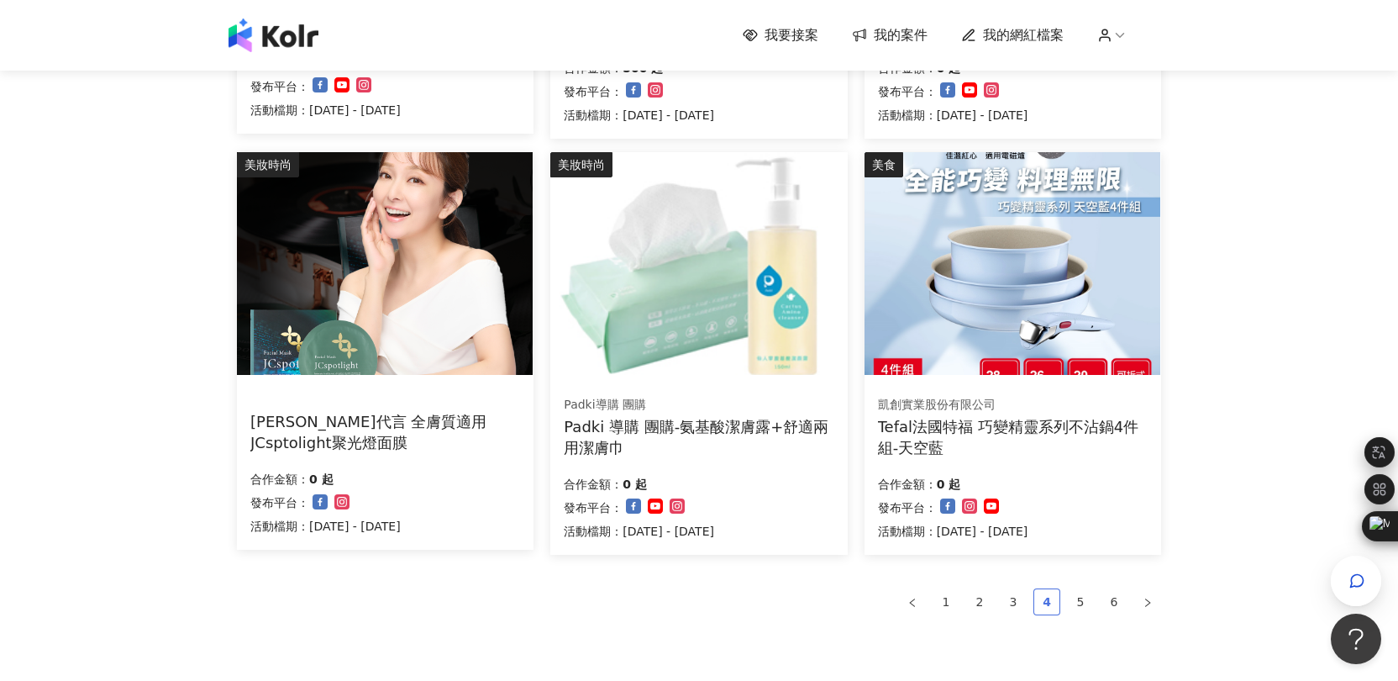
scroll to position [973, 0]
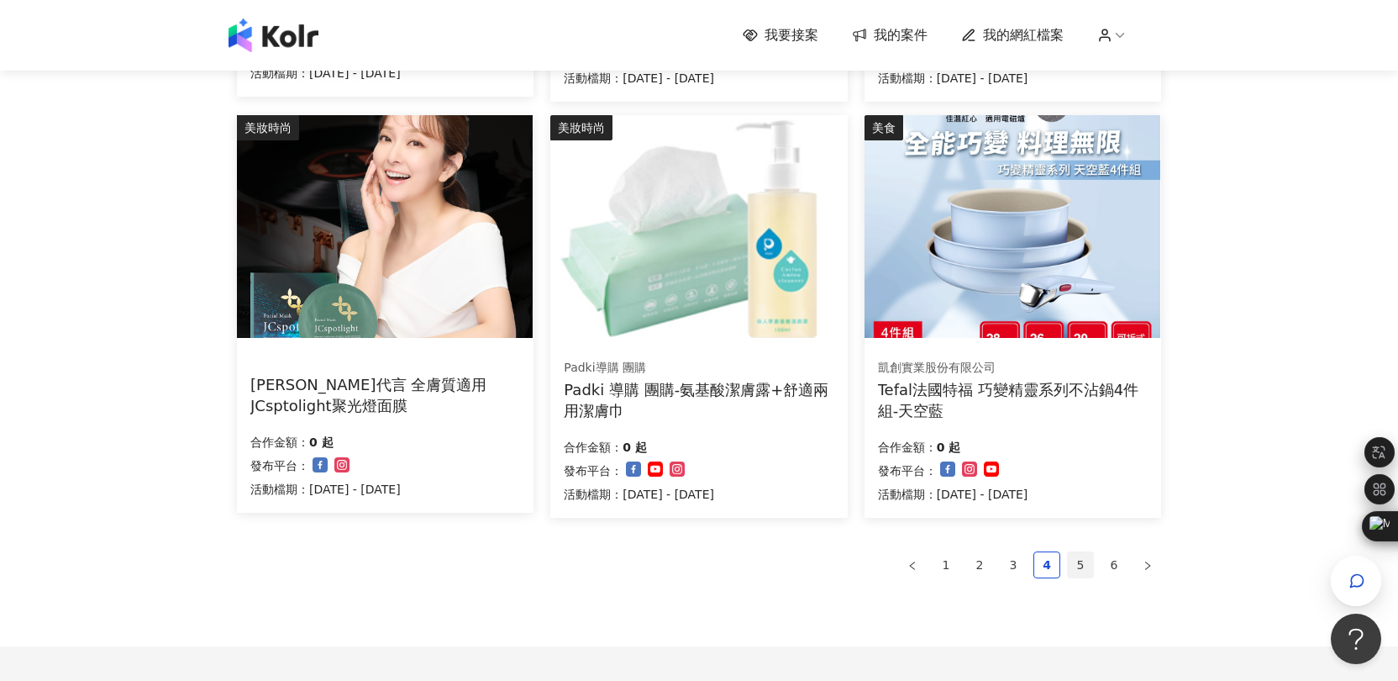
click at [1075, 568] on link "5" at bounding box center [1080, 564] width 25 height 25
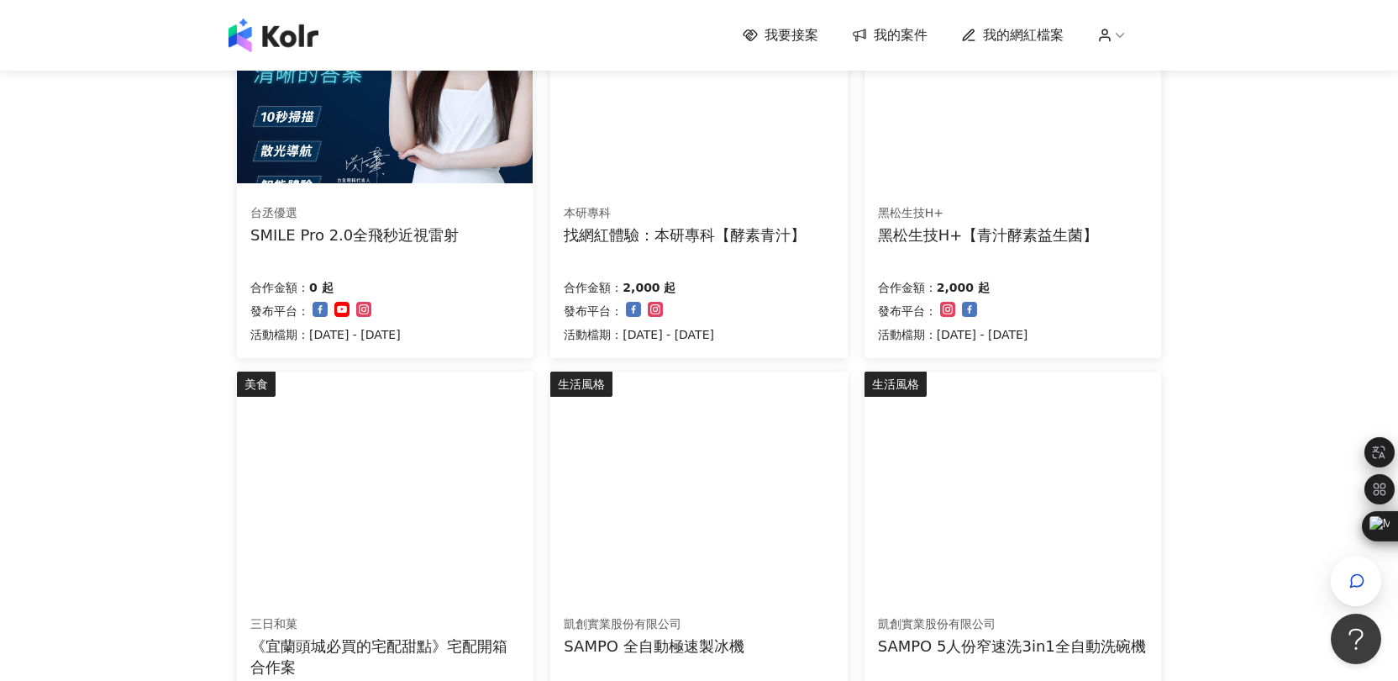
scroll to position [1085, 0]
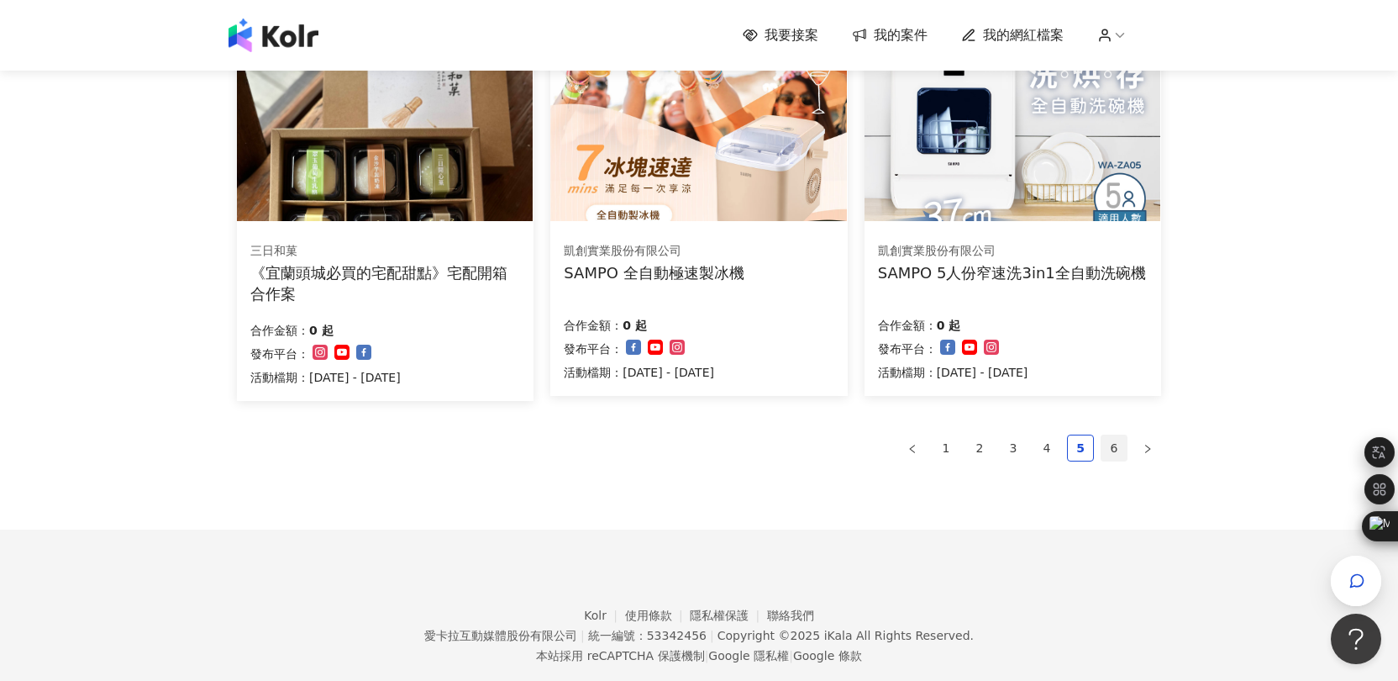
click at [1122, 453] on link "6" at bounding box center [1114, 447] width 25 height 25
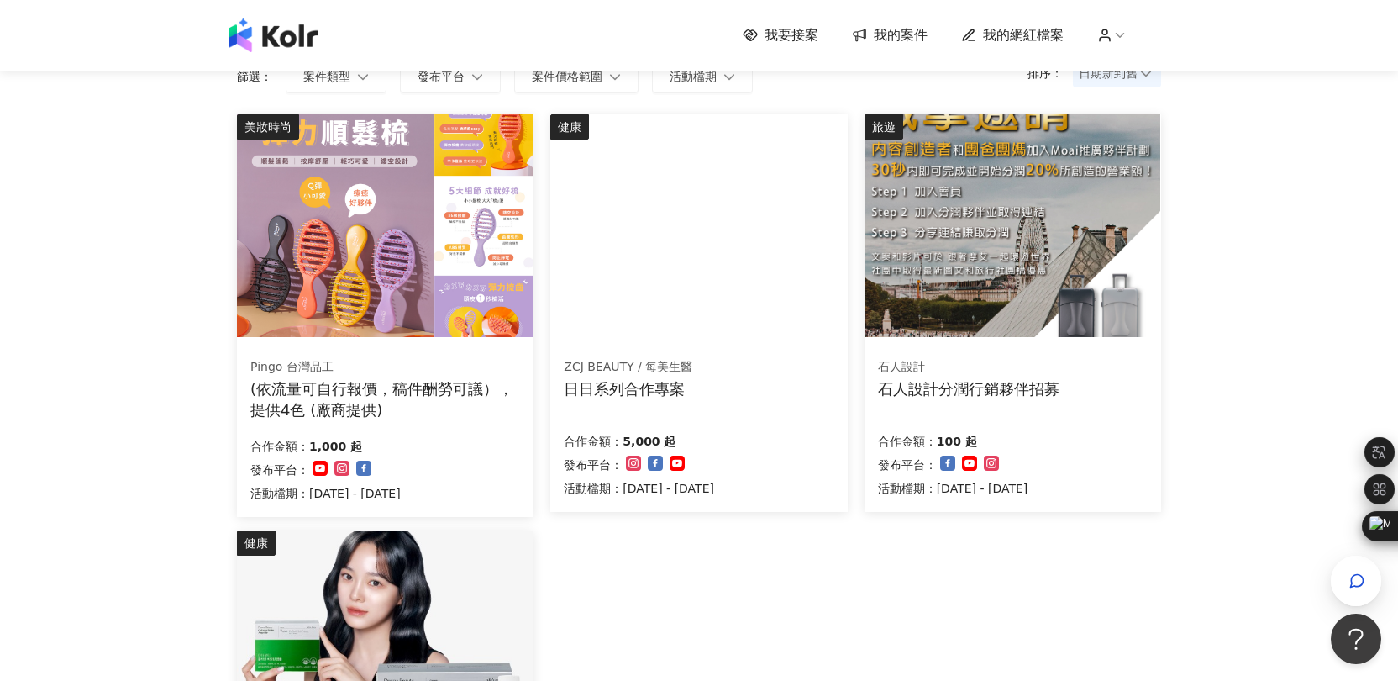
scroll to position [61, 0]
